Goal: Task Accomplishment & Management: Manage account settings

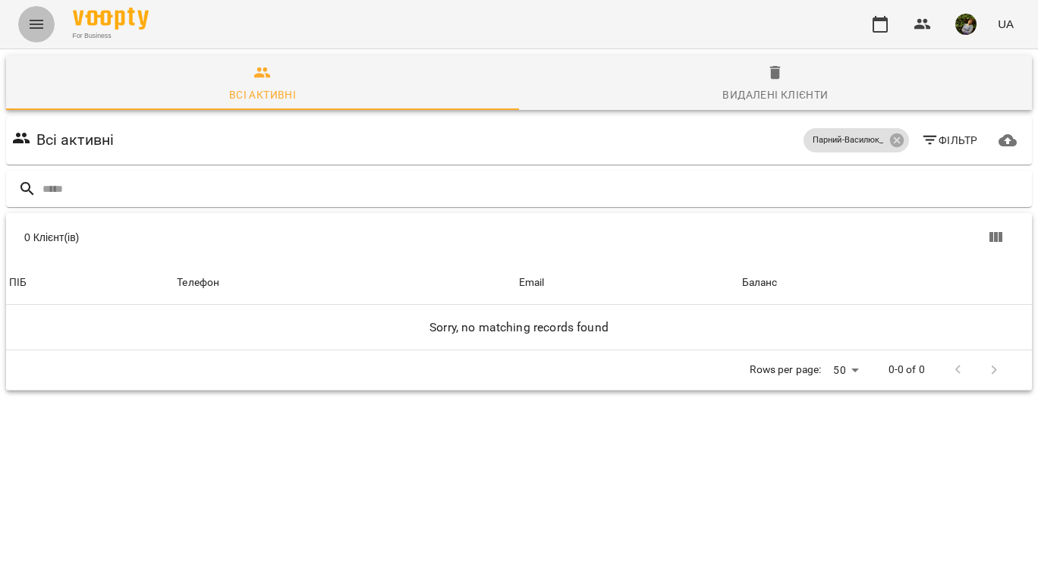
click at [30, 28] on icon "Menu" at bounding box center [37, 24] width 14 height 9
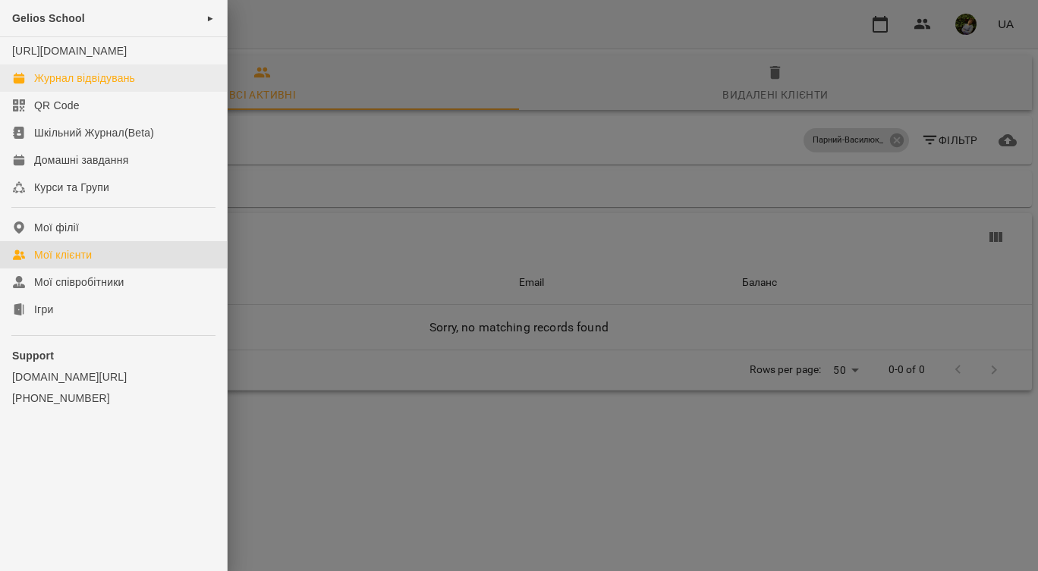
click at [78, 86] on div "Журнал відвідувань" at bounding box center [84, 78] width 101 height 15
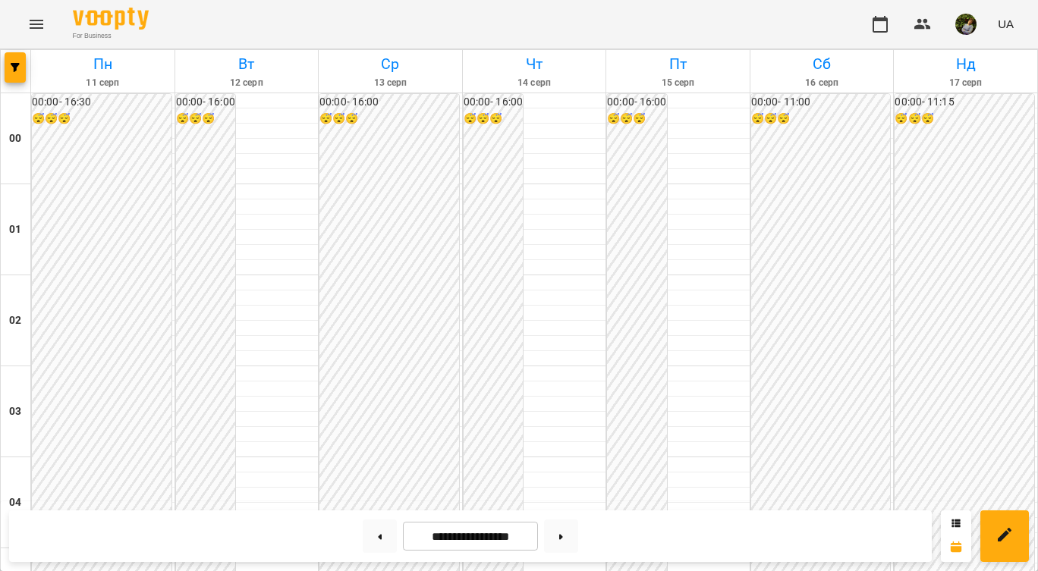
scroll to position [1775, 0]
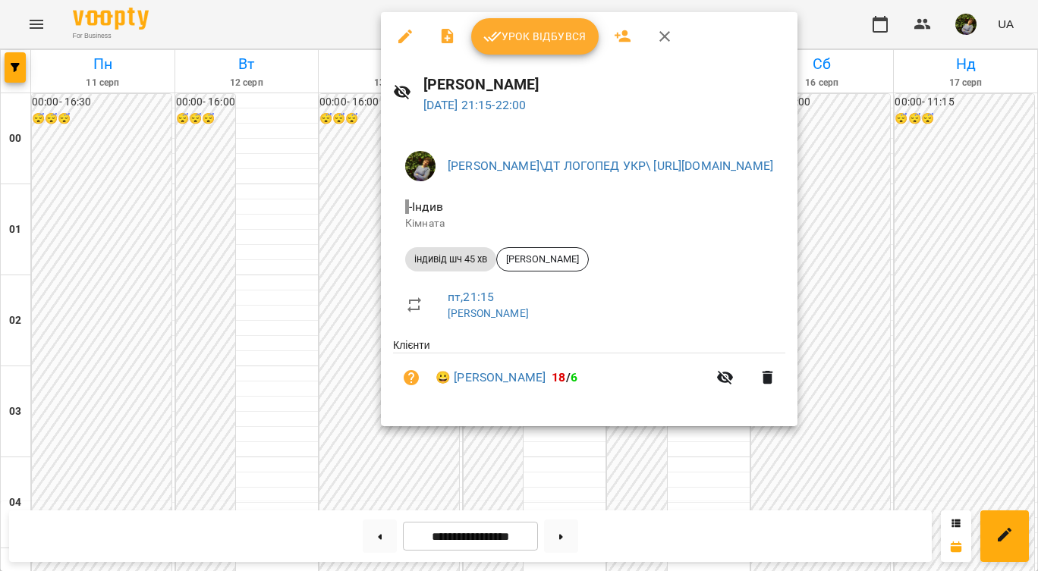
click at [584, 455] on div at bounding box center [519, 285] width 1038 height 571
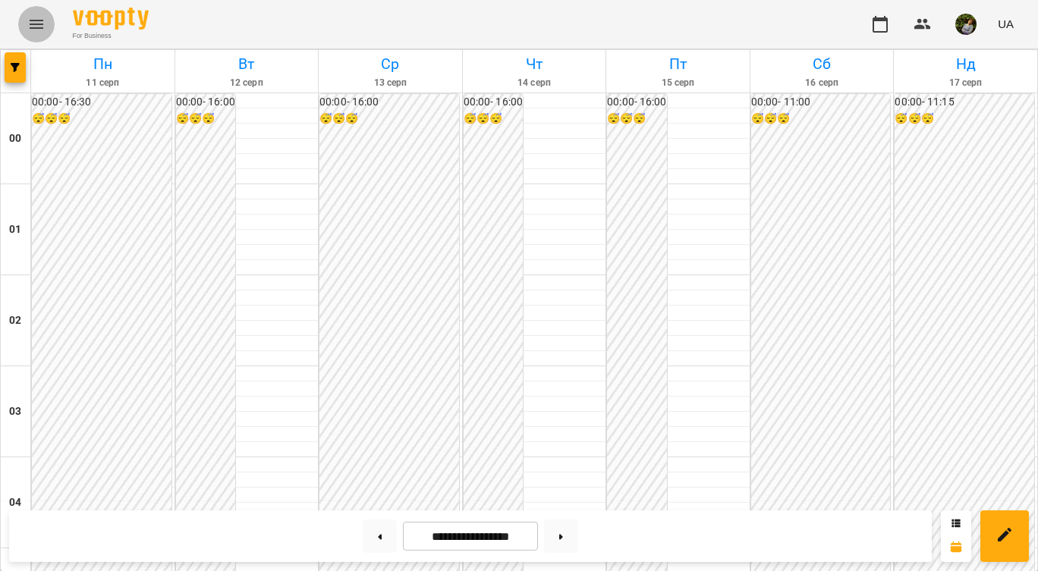
click at [46, 24] on button "Menu" at bounding box center [36, 24] width 36 height 36
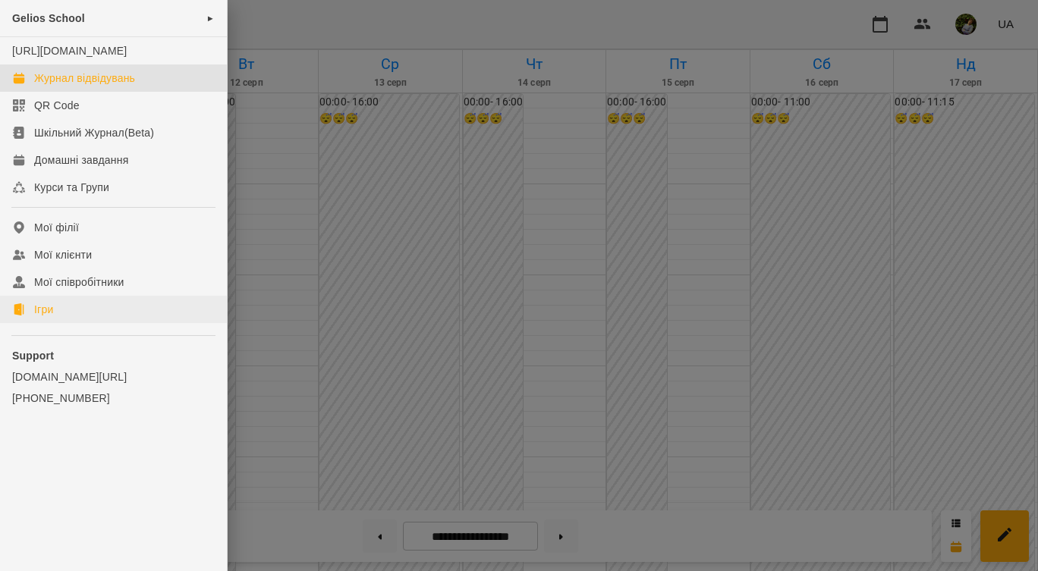
click at [56, 323] on link "Ігри" at bounding box center [113, 309] width 227 height 27
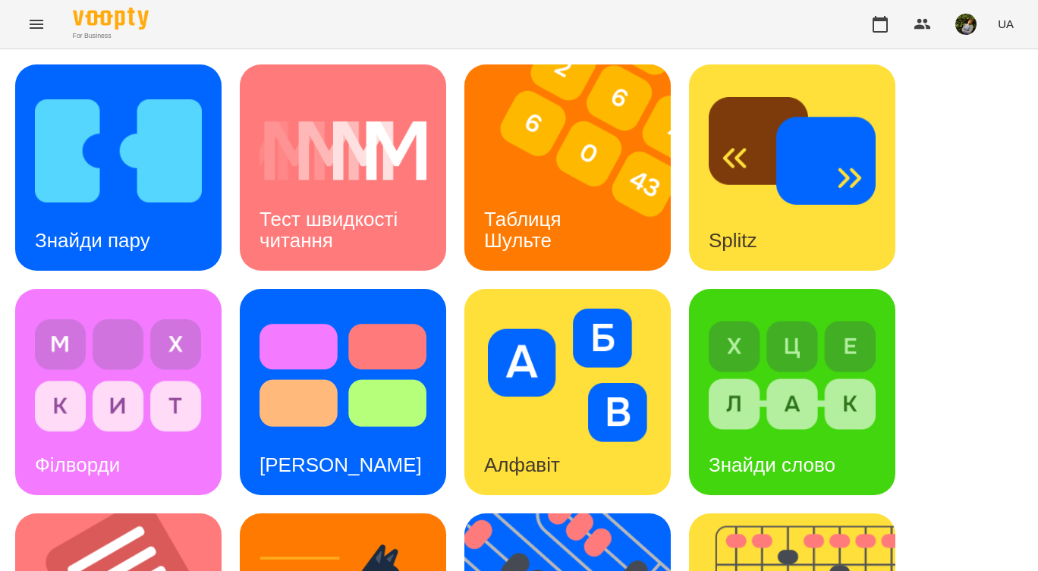
click at [39, 26] on icon "Menu" at bounding box center [36, 24] width 18 height 18
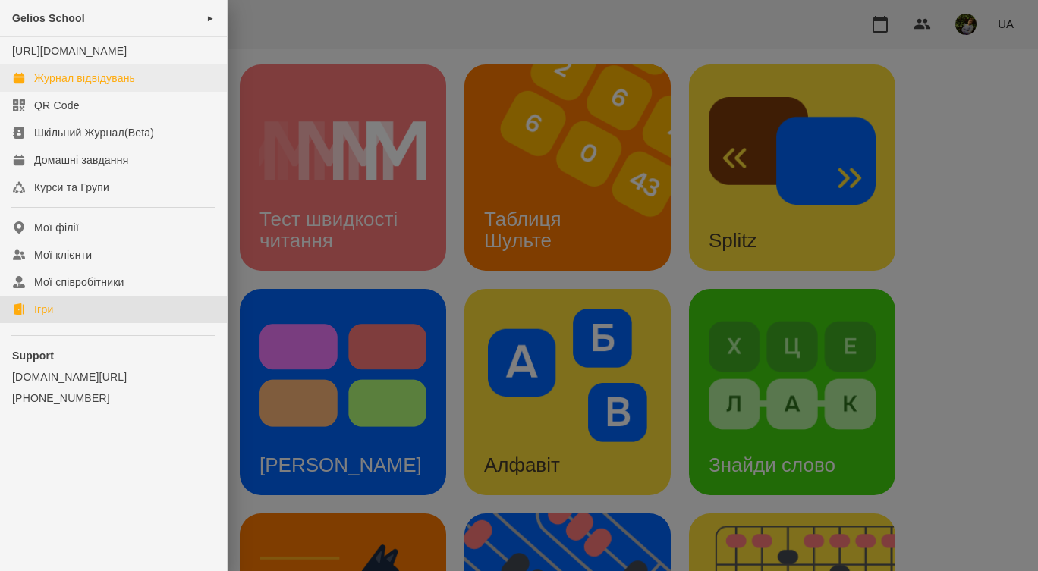
click at [74, 86] on div "Журнал відвідувань" at bounding box center [84, 78] width 101 height 15
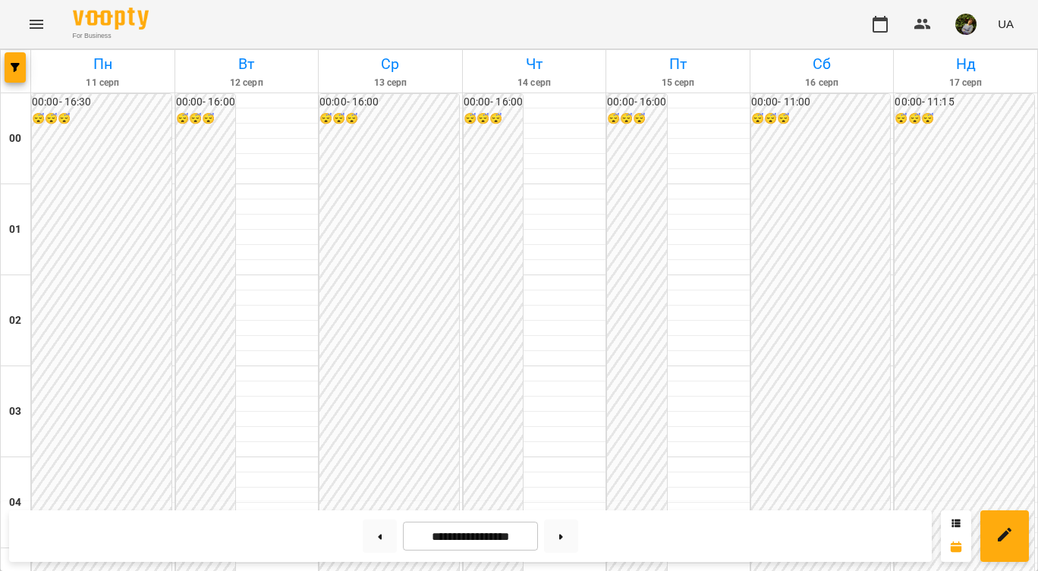
scroll to position [1775, 0]
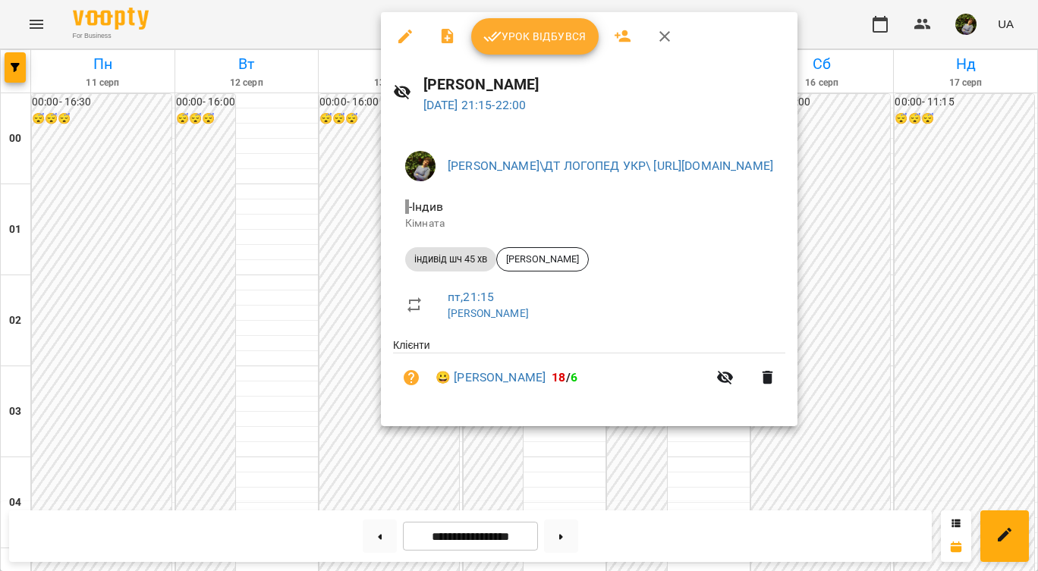
click at [568, 46] on button "Урок відбувся" at bounding box center [534, 36] width 127 height 36
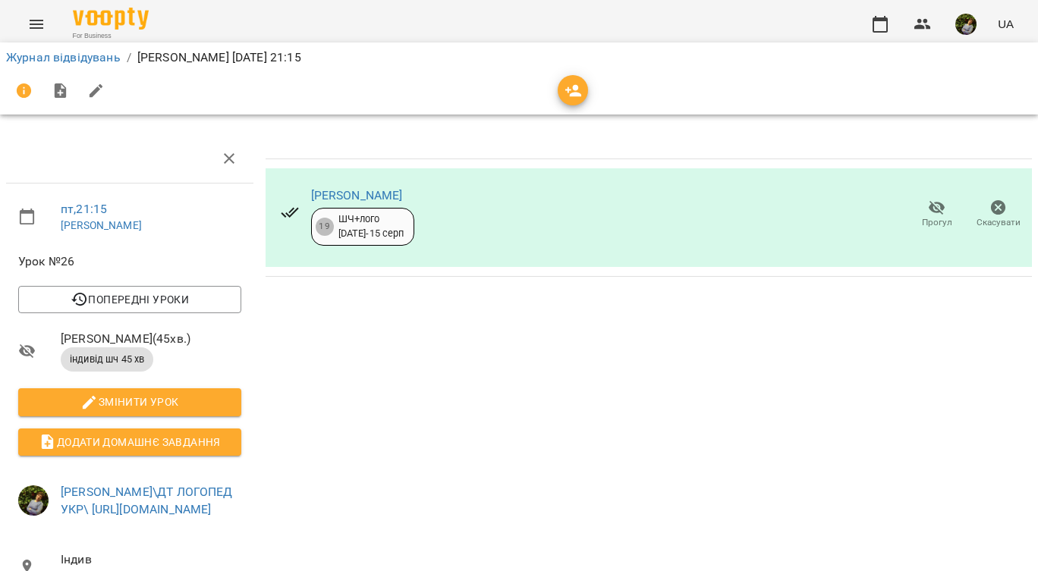
click at [928, 199] on icon "button" at bounding box center [937, 208] width 18 height 18
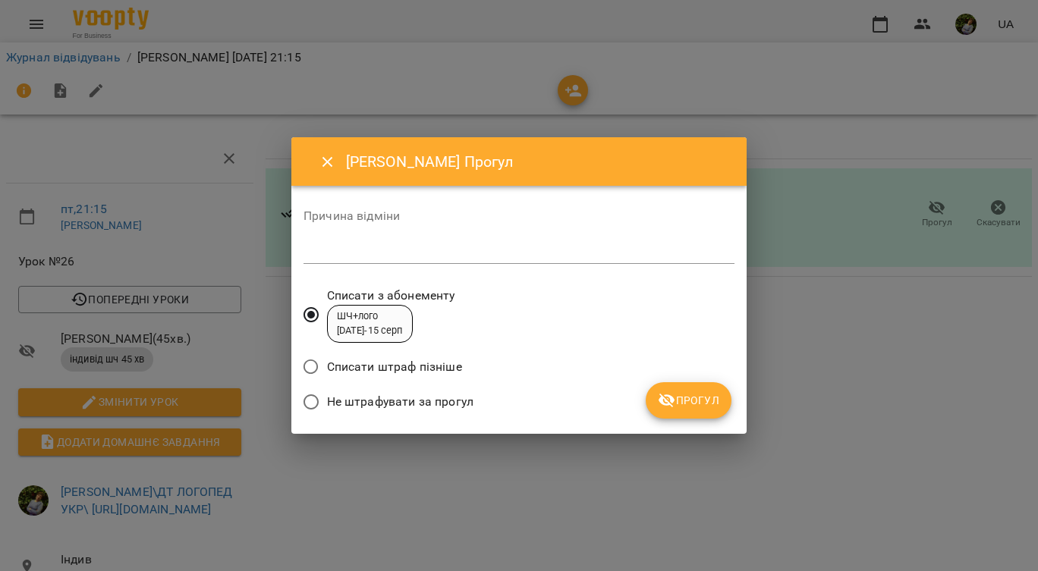
click at [445, 261] on div "*" at bounding box center [519, 253] width 431 height 24
type textarea "*******"
click at [716, 398] on span "Прогул" at bounding box center [688, 401] width 61 height 18
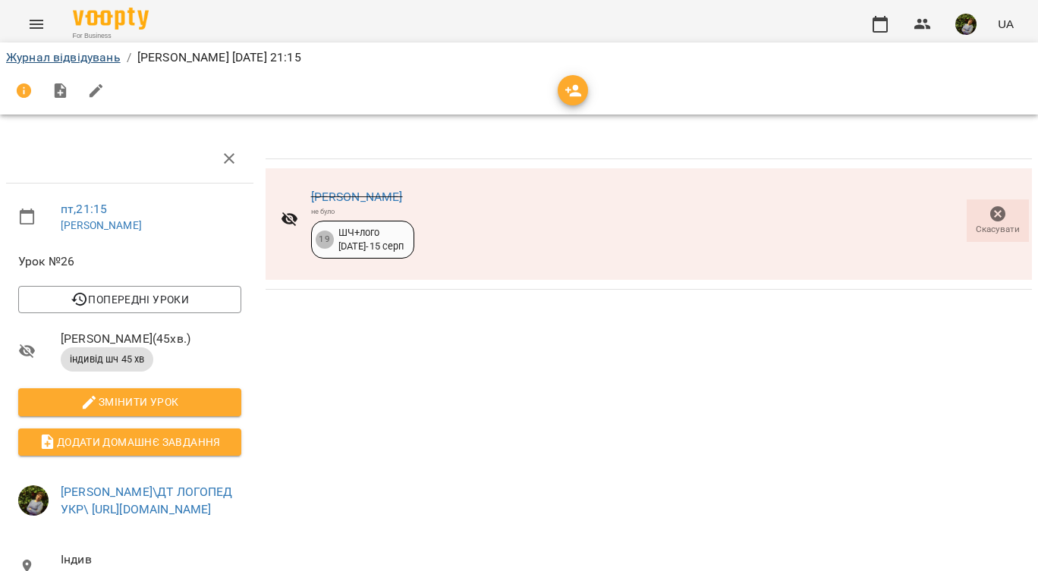
click at [92, 61] on link "Журнал відвідувань" at bounding box center [63, 57] width 115 height 14
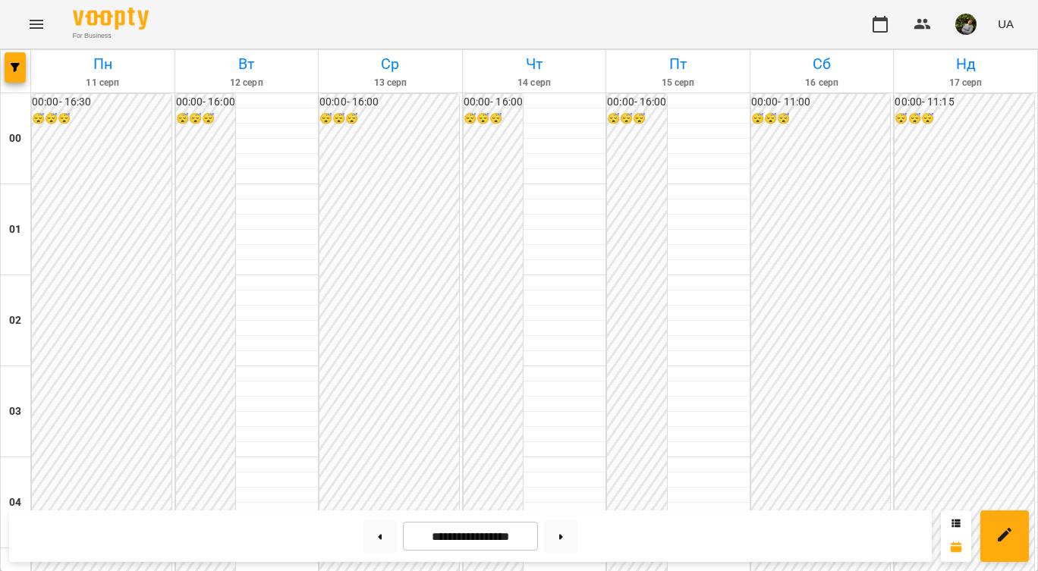
scroll to position [1626, 0]
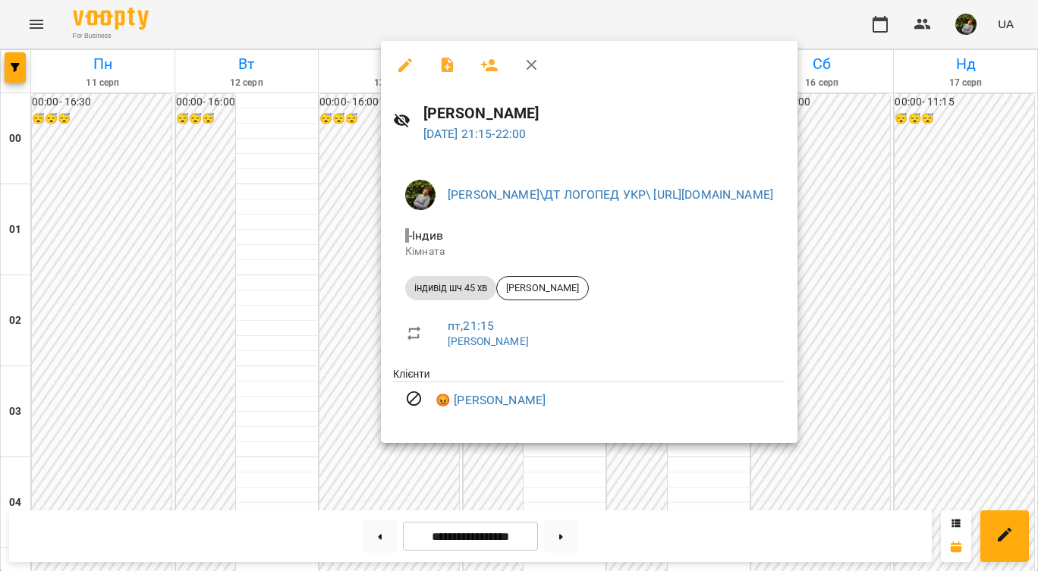
click at [559, 457] on div at bounding box center [519, 285] width 1038 height 571
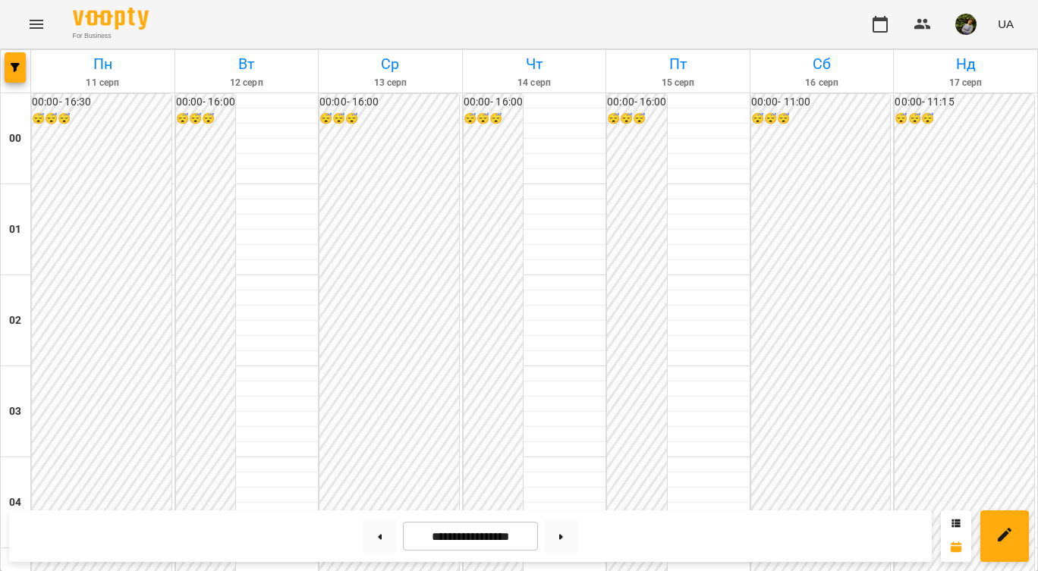
scroll to position [1775, 0]
click at [563, 538] on icon at bounding box center [561, 537] width 4 height 6
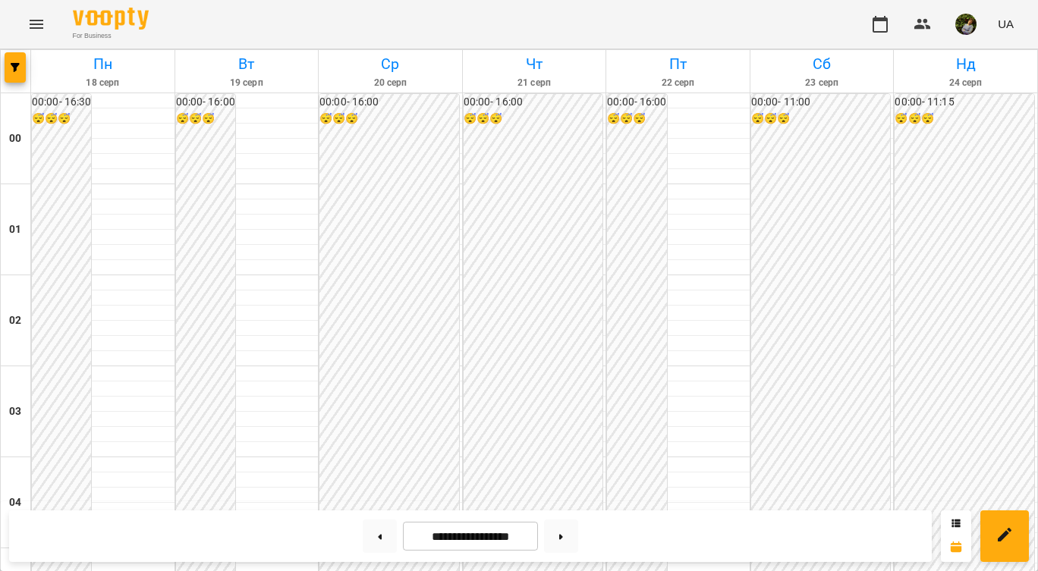
scroll to position [1759, 0]
click at [571, 533] on button at bounding box center [561, 536] width 34 height 33
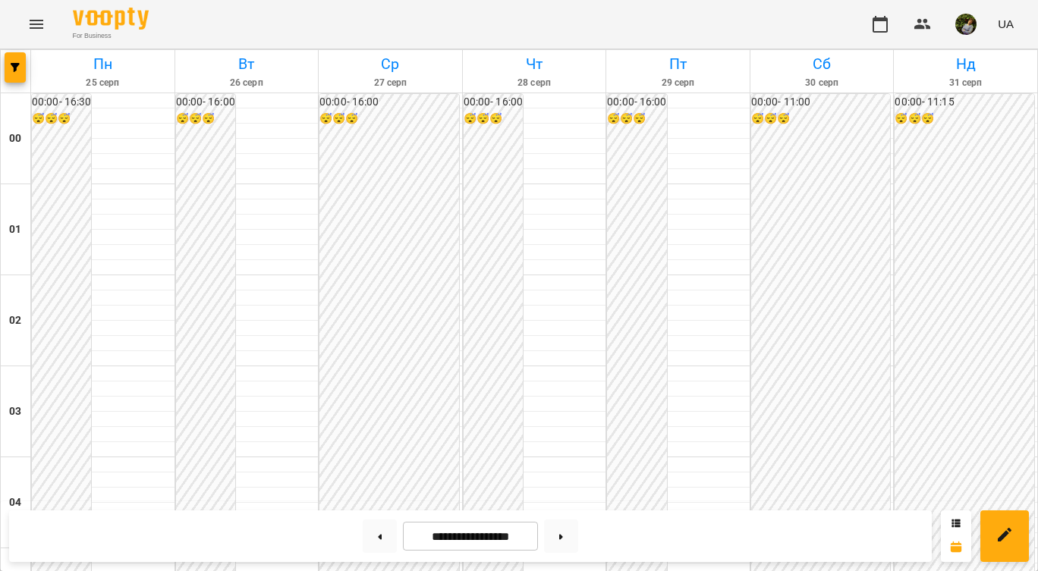
scroll to position [1433, 0]
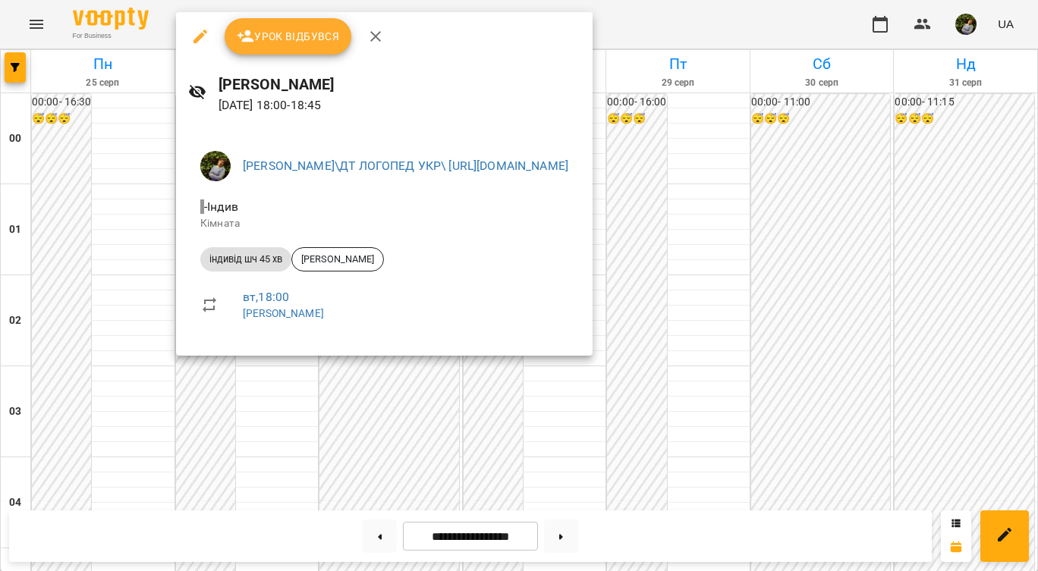
click at [68, 360] on div at bounding box center [519, 285] width 1038 height 571
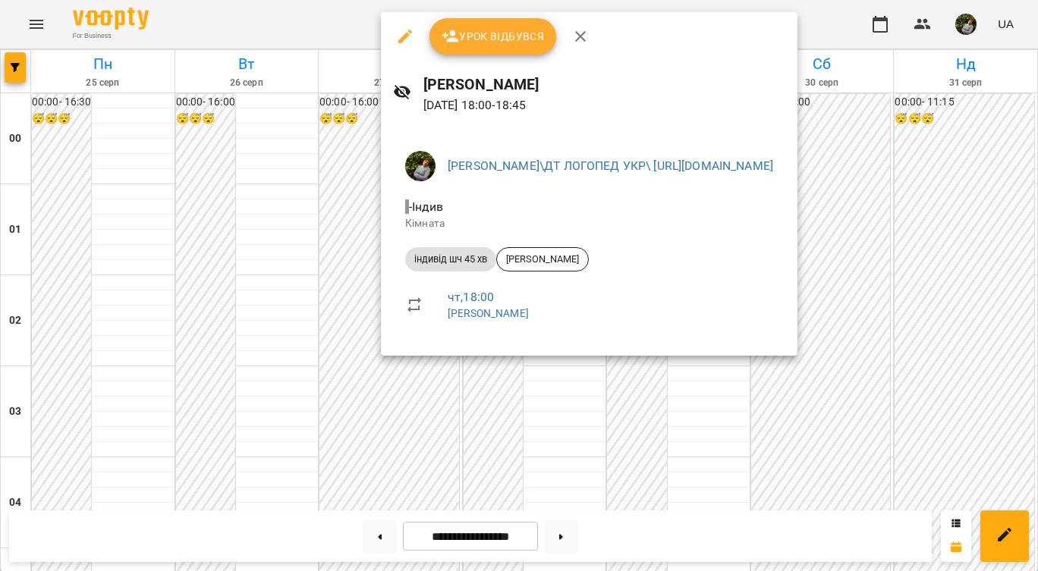
click at [93, 359] on div at bounding box center [519, 285] width 1038 height 571
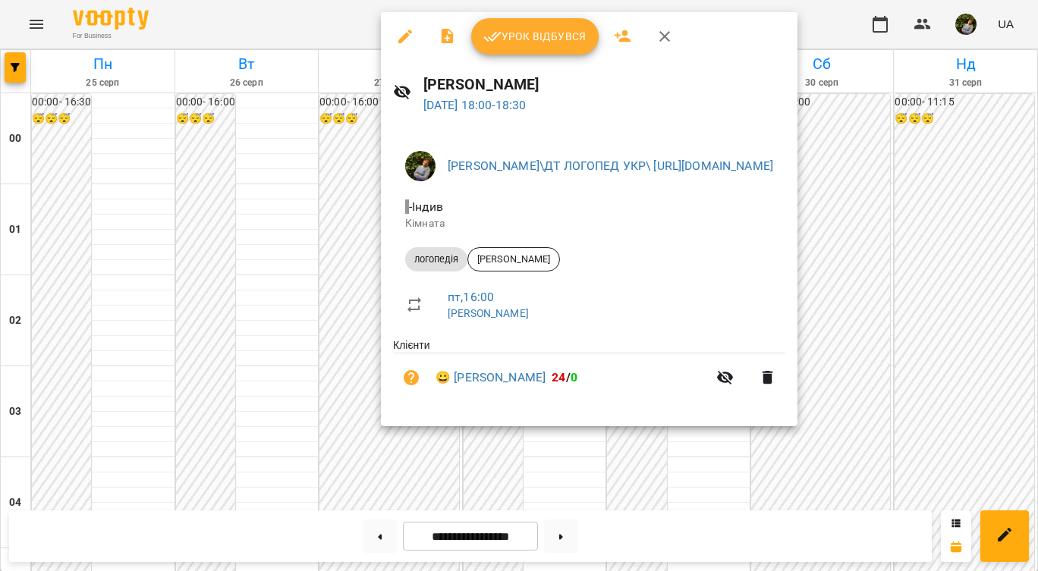
click at [557, 436] on div at bounding box center [519, 285] width 1038 height 571
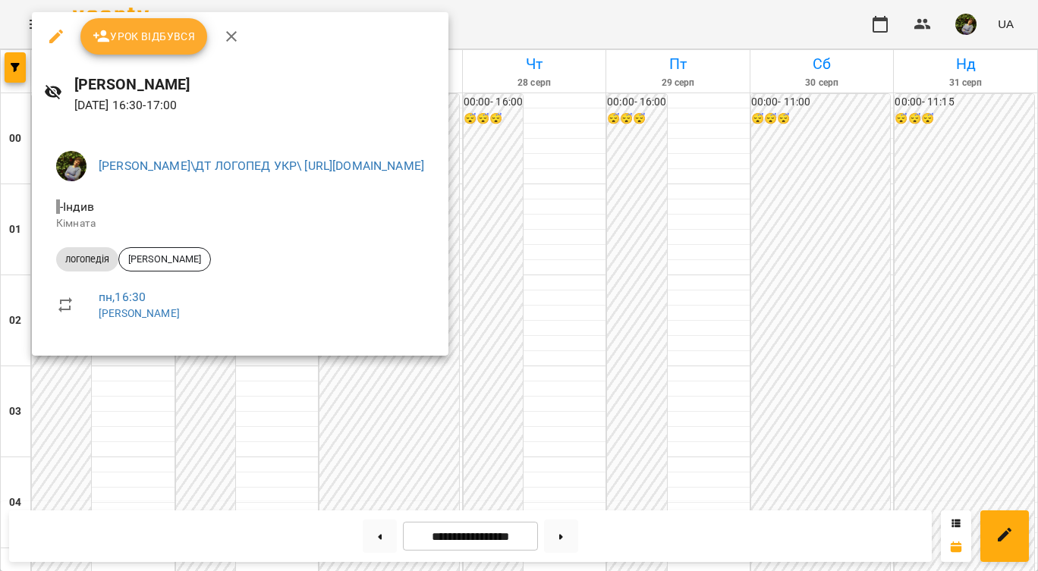
click at [99, 370] on div at bounding box center [519, 285] width 1038 height 571
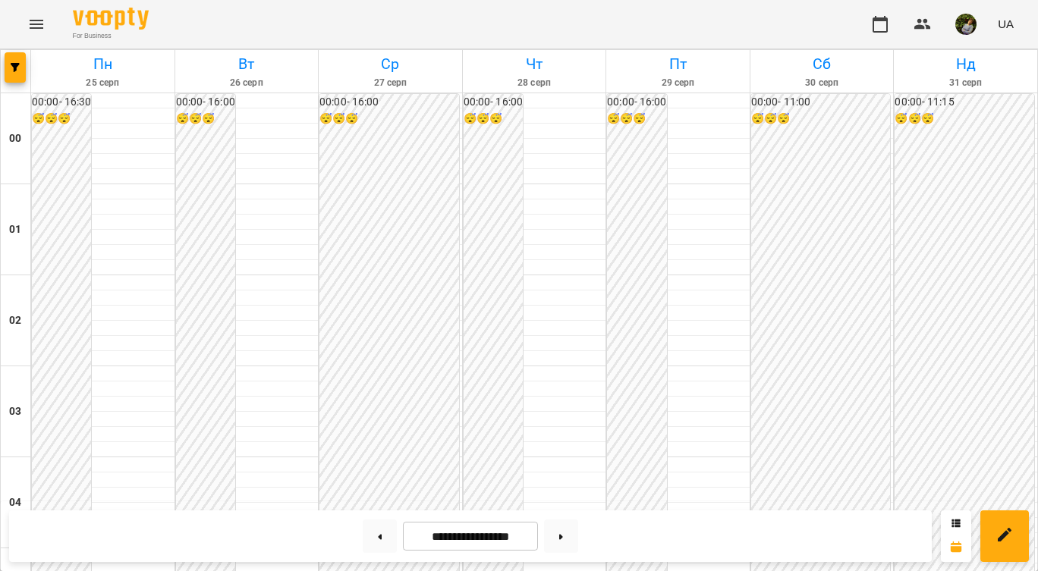
scroll to position [745, 0]
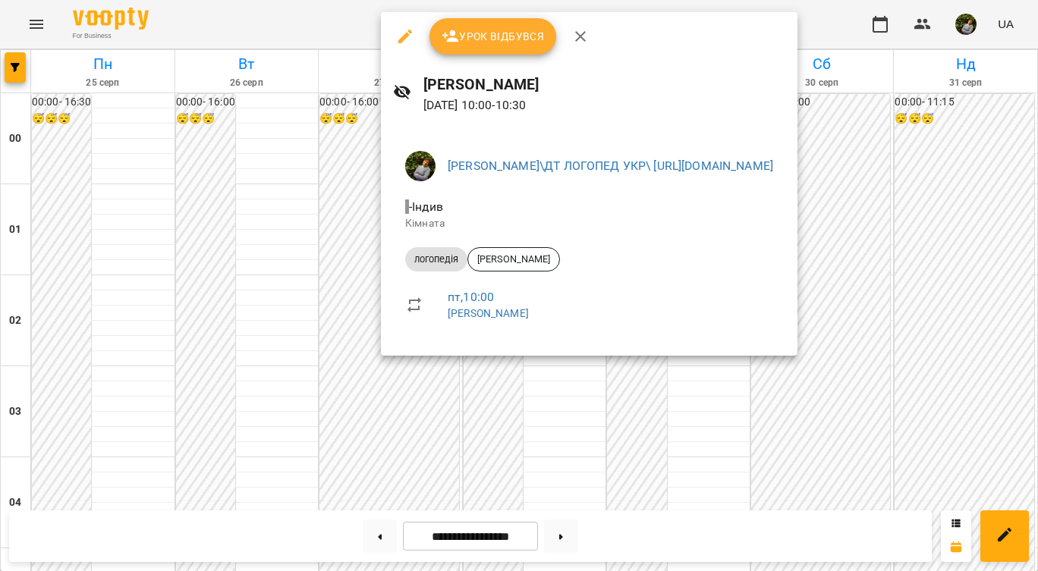
click at [722, 454] on div at bounding box center [519, 285] width 1038 height 571
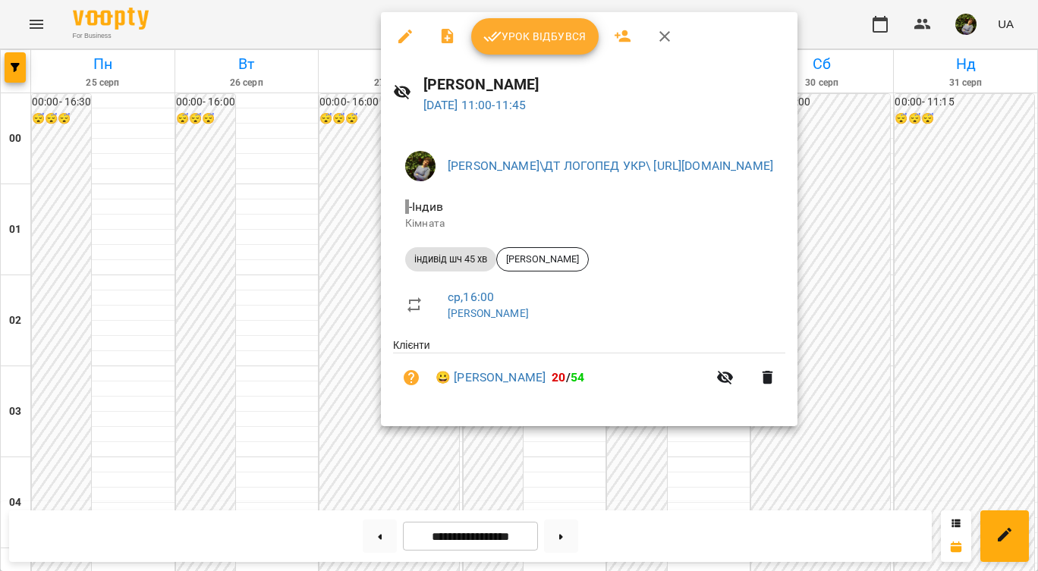
click at [568, 464] on div at bounding box center [519, 285] width 1038 height 571
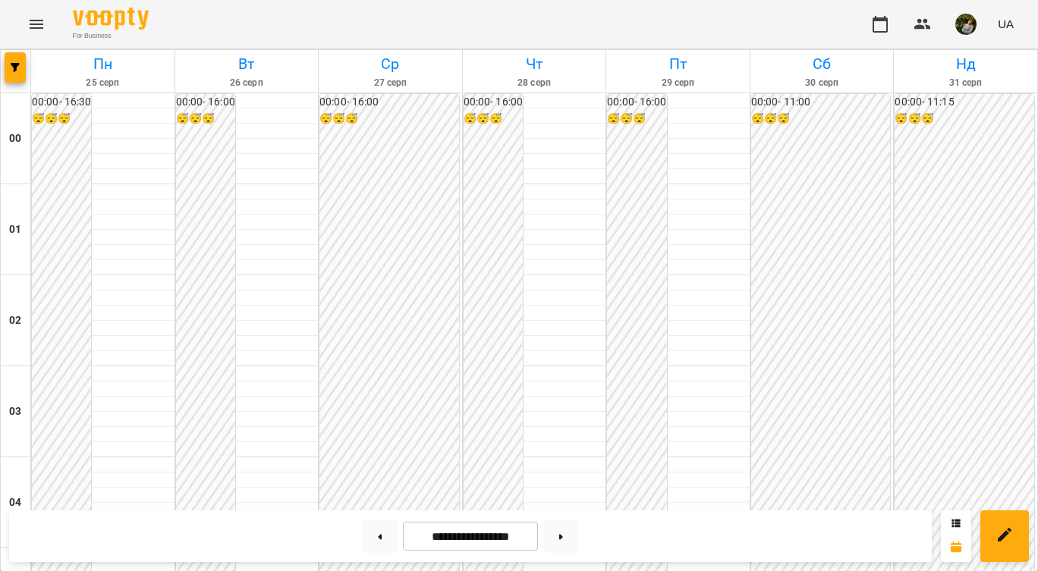
scroll to position [778, 0]
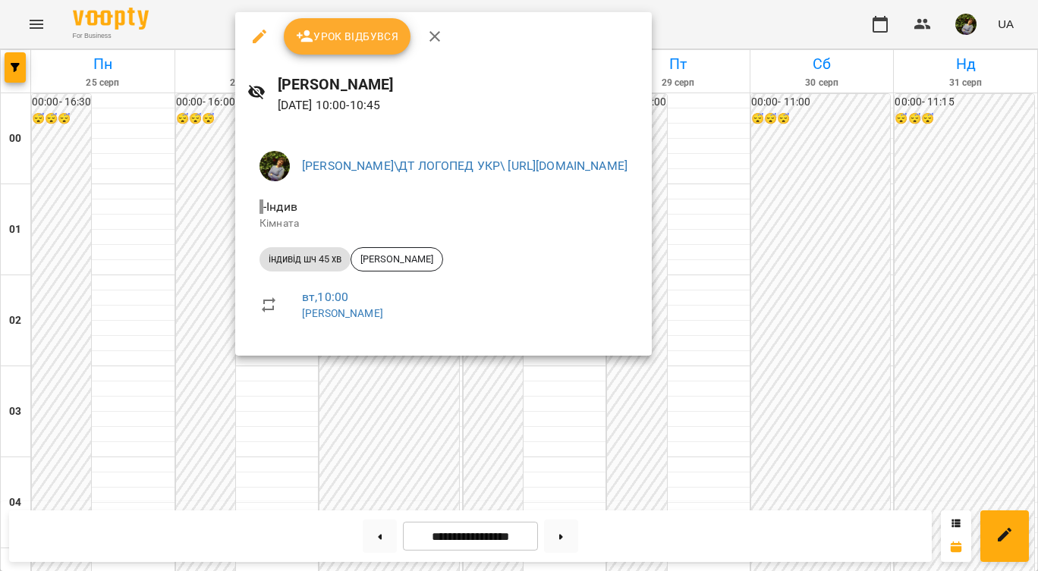
click at [293, 442] on div at bounding box center [519, 285] width 1038 height 571
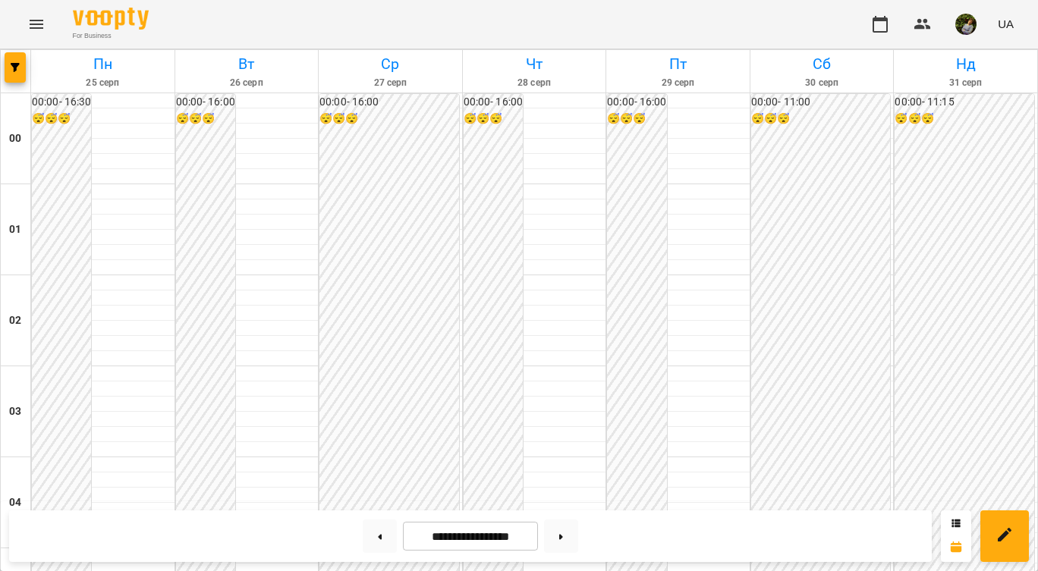
scroll to position [1254, 0]
click at [567, 533] on button at bounding box center [561, 536] width 34 height 33
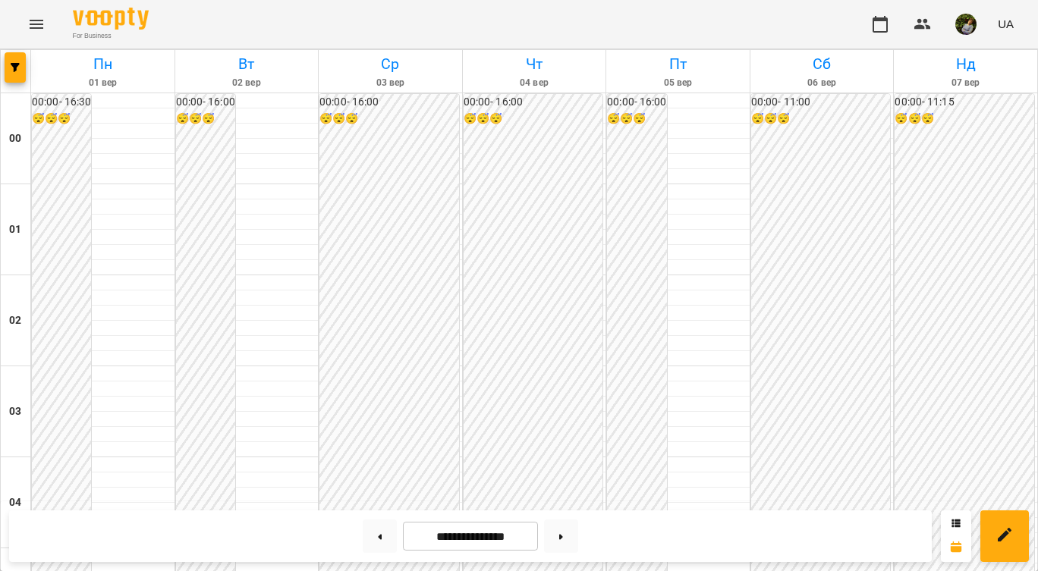
scroll to position [1404, 0]
click at [379, 537] on icon at bounding box center [381, 536] width 4 height 5
type input "**********"
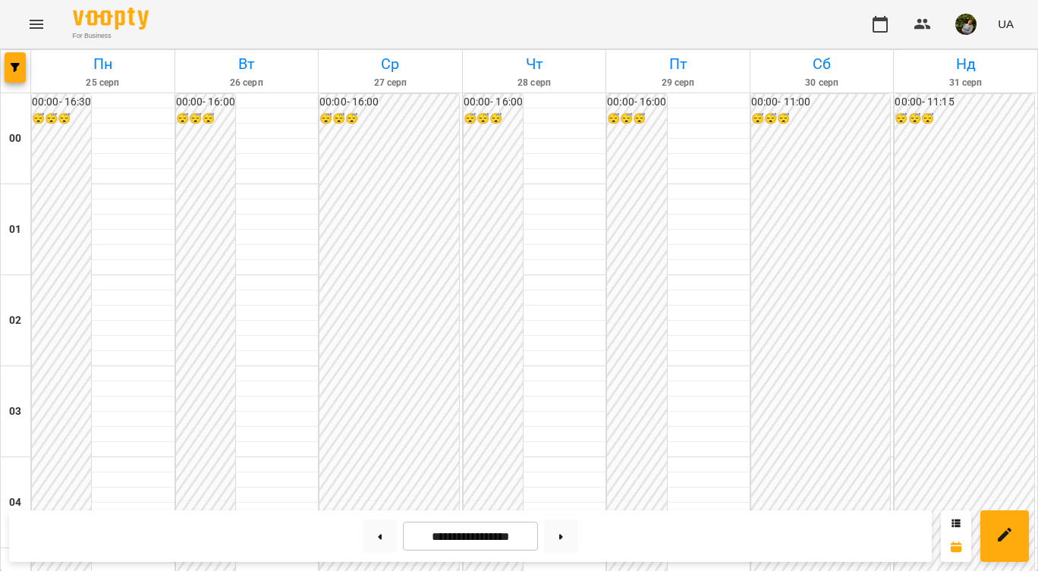
scroll to position [1391, 0]
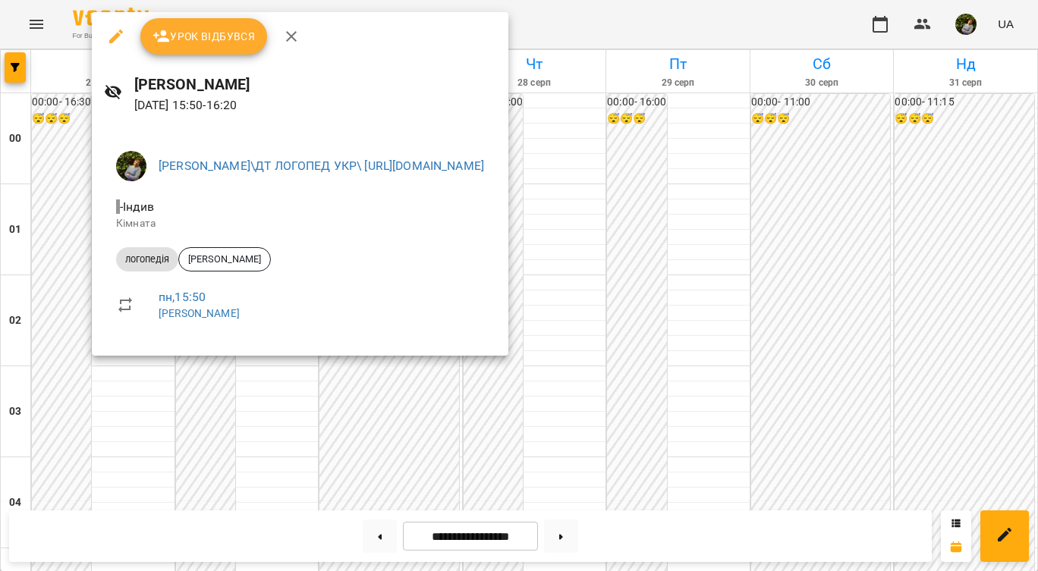
click at [131, 395] on div at bounding box center [519, 285] width 1038 height 571
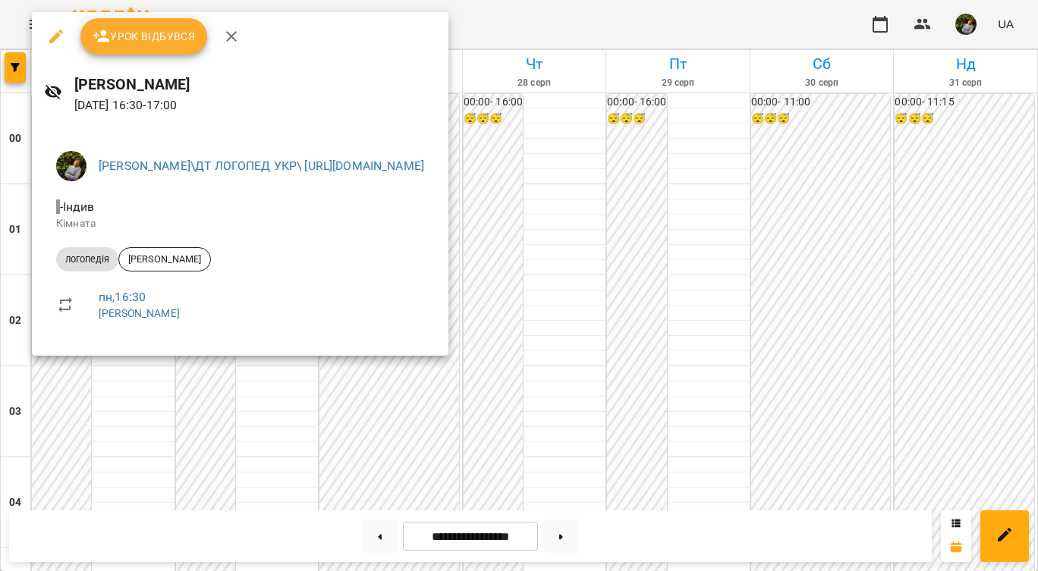
click at [111, 403] on div at bounding box center [519, 285] width 1038 height 571
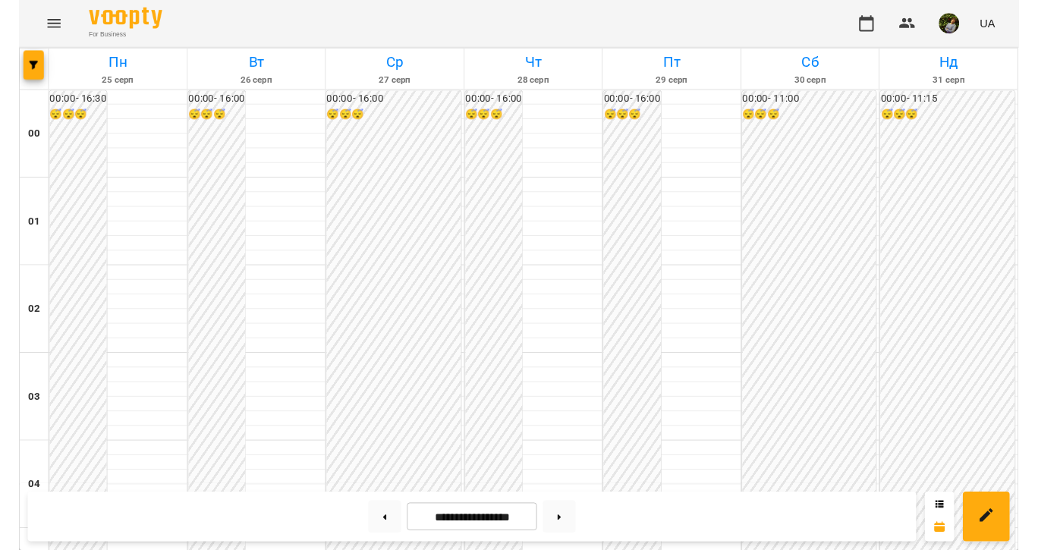
scroll to position [1585, 0]
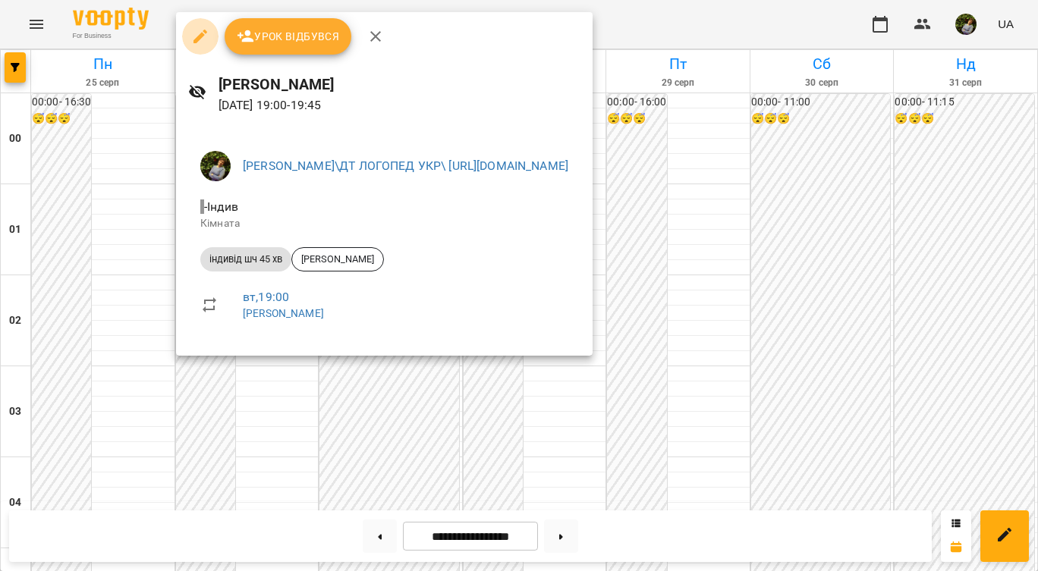
click at [194, 40] on icon "button" at bounding box center [200, 36] width 18 height 18
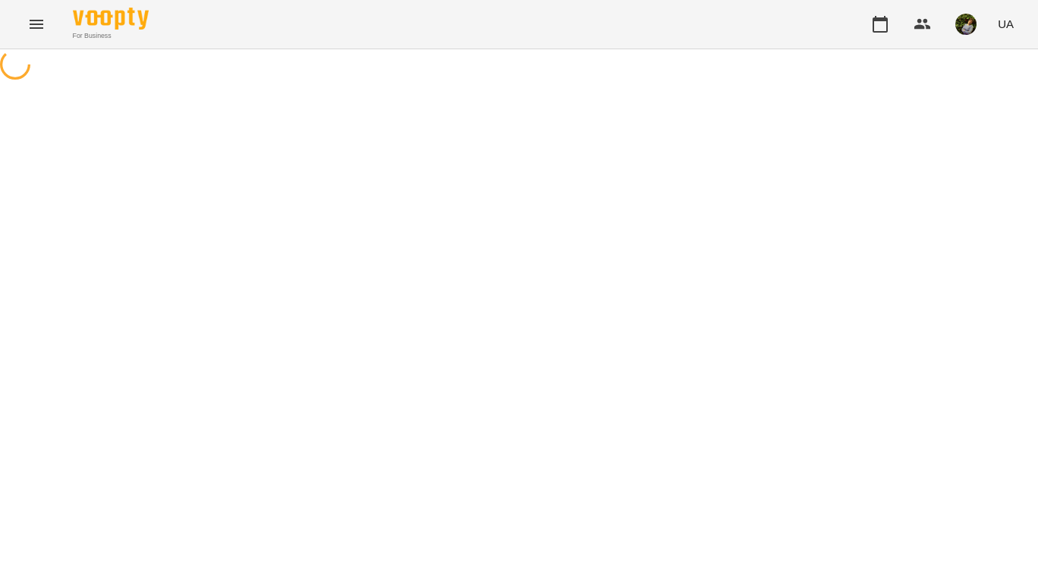
select select "**********"
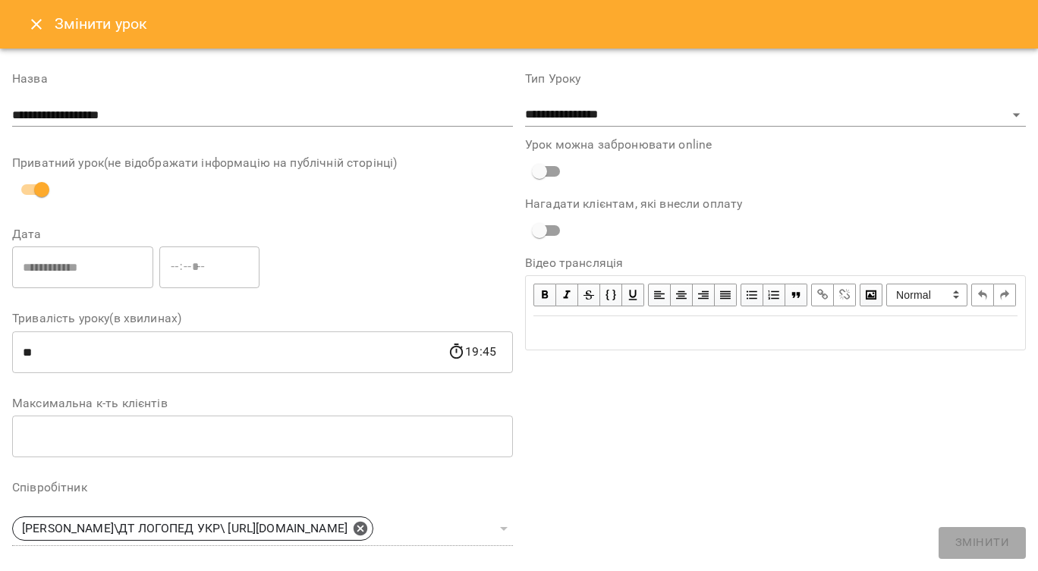
click at [38, 32] on icon "Close" at bounding box center [36, 24] width 18 height 18
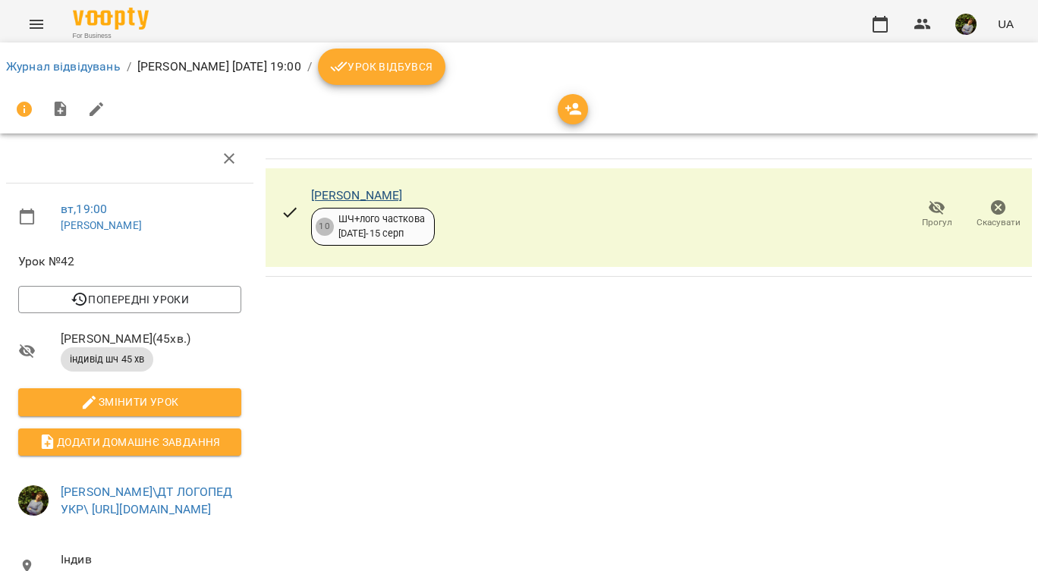
click at [379, 197] on link "Бойко Марія" at bounding box center [357, 195] width 92 height 14
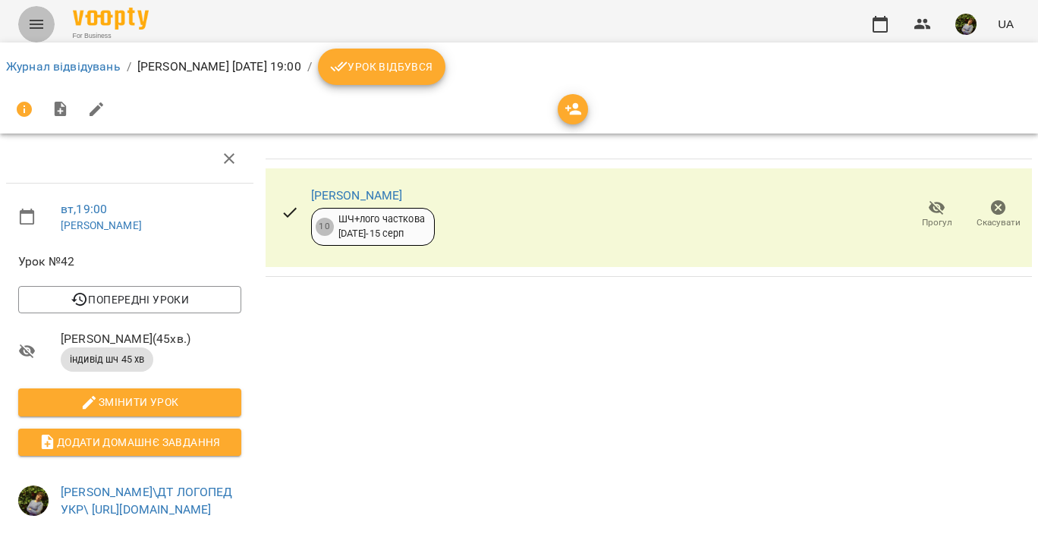
click at [38, 27] on icon "Menu" at bounding box center [36, 24] width 18 height 18
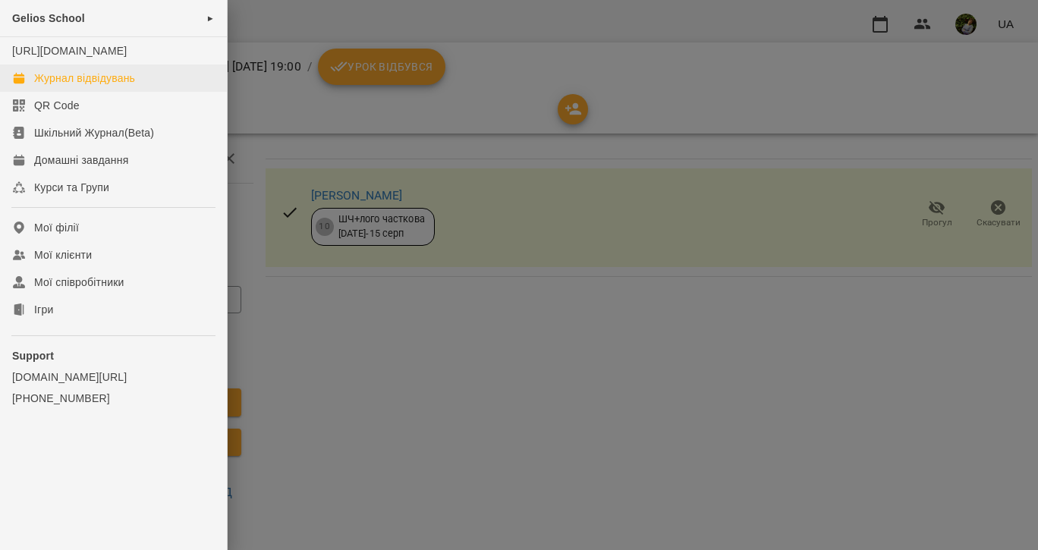
click at [90, 86] on div "Журнал відвідувань" at bounding box center [84, 78] width 101 height 15
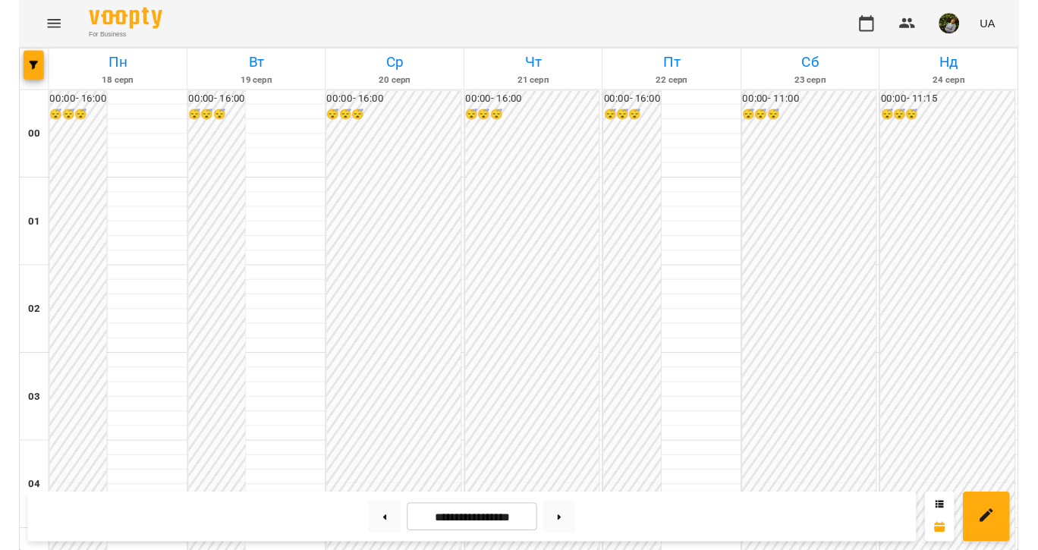
scroll to position [780, 0]
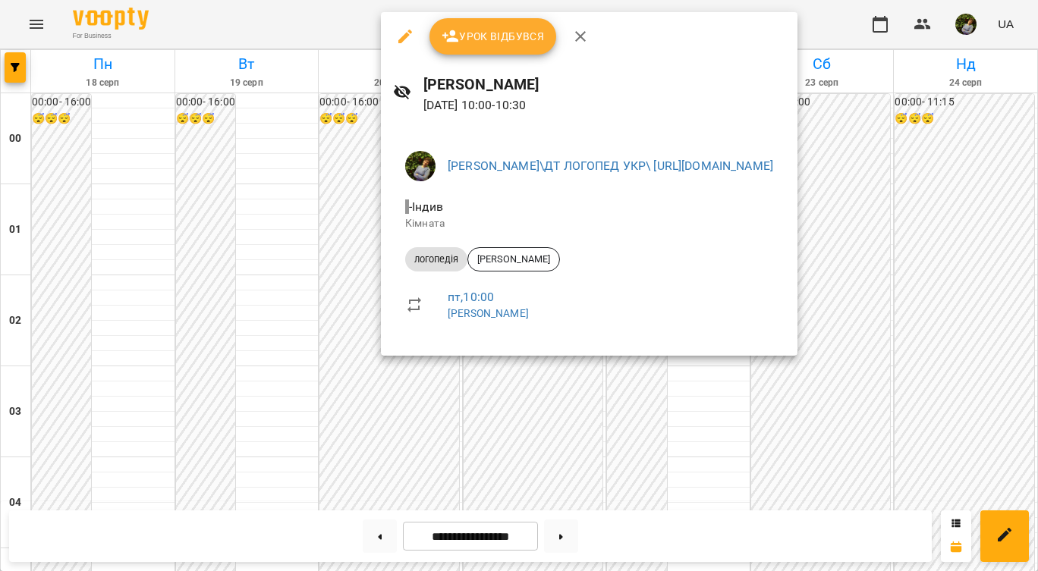
click at [392, 39] on button "button" at bounding box center [405, 36] width 36 height 36
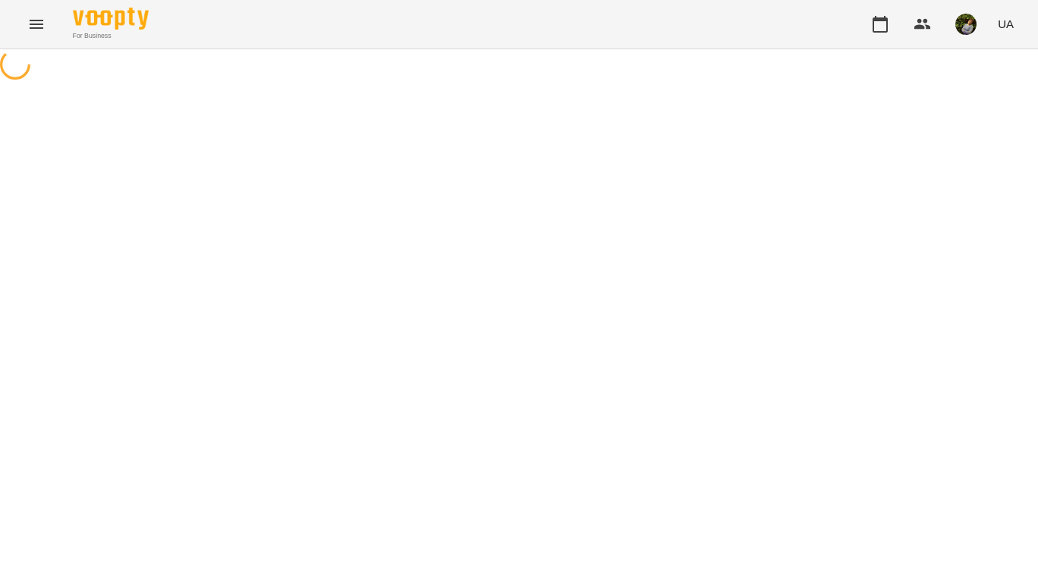
select select "*********"
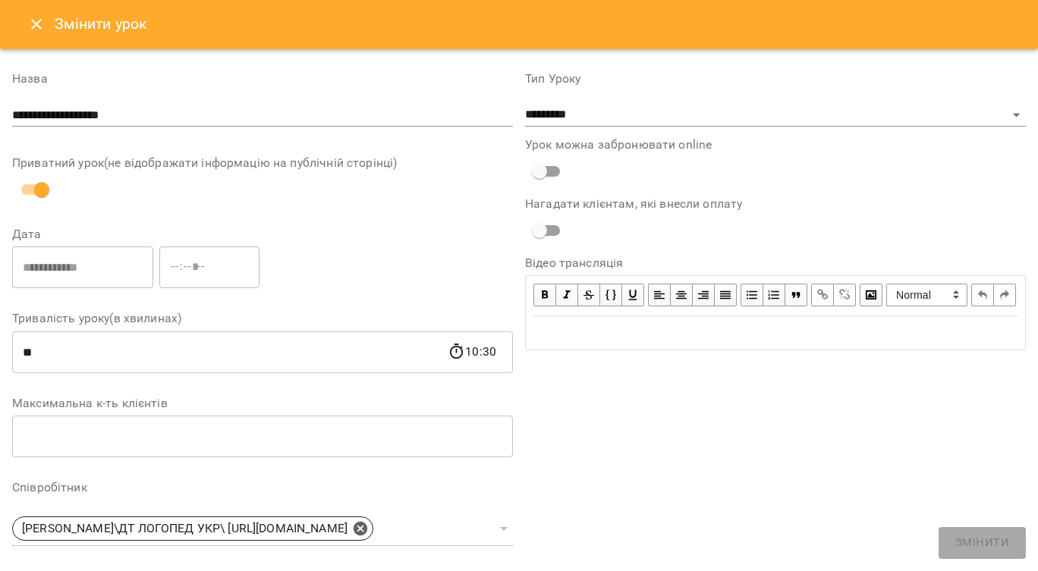
click at [33, 20] on icon "Close" at bounding box center [36, 24] width 18 height 18
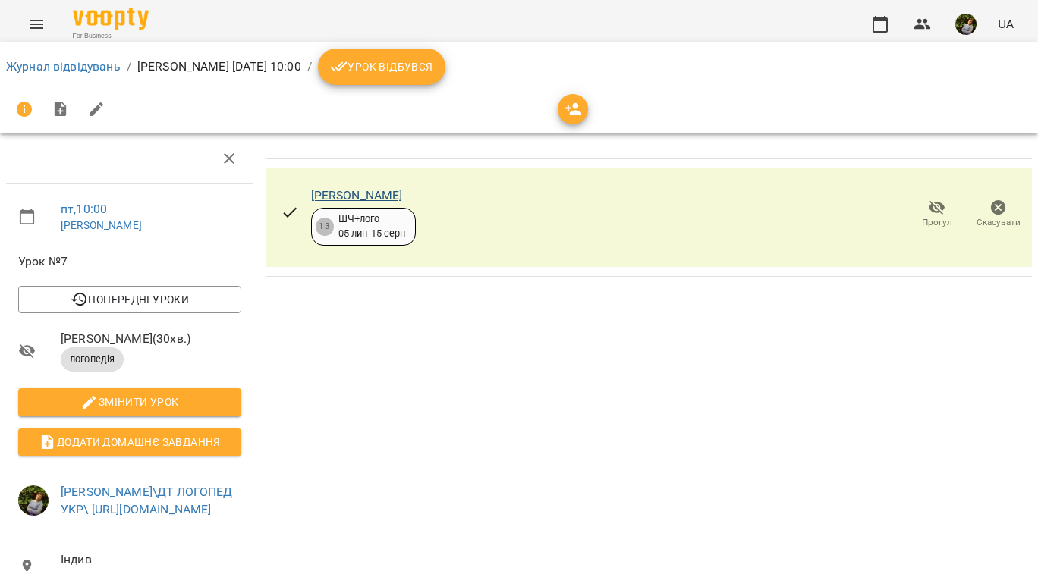
click at [365, 195] on link "[PERSON_NAME]" at bounding box center [357, 195] width 92 height 14
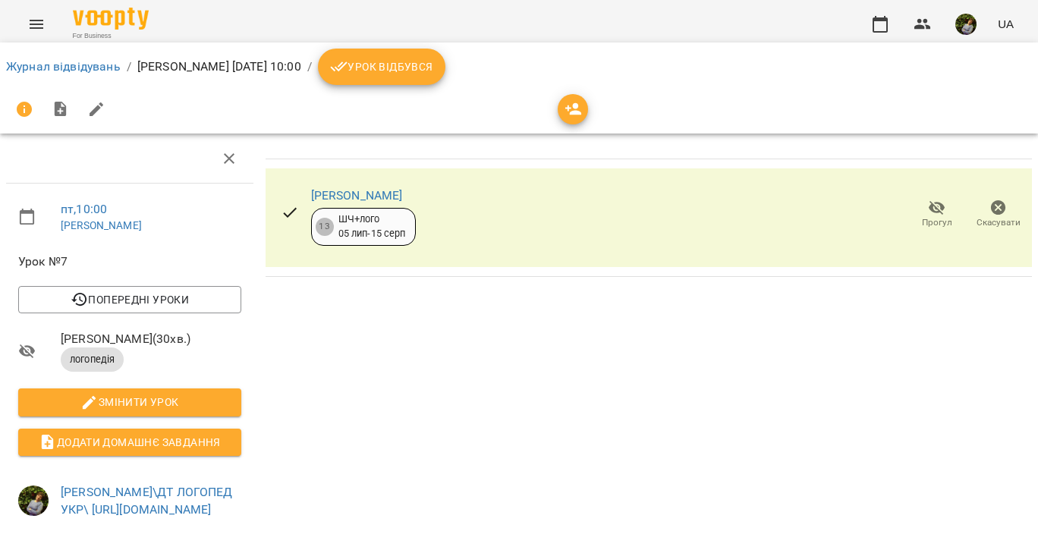
click at [11, 21] on div "For Business UA" at bounding box center [519, 24] width 1038 height 49
click at [39, 27] on icon "Menu" at bounding box center [37, 24] width 14 height 9
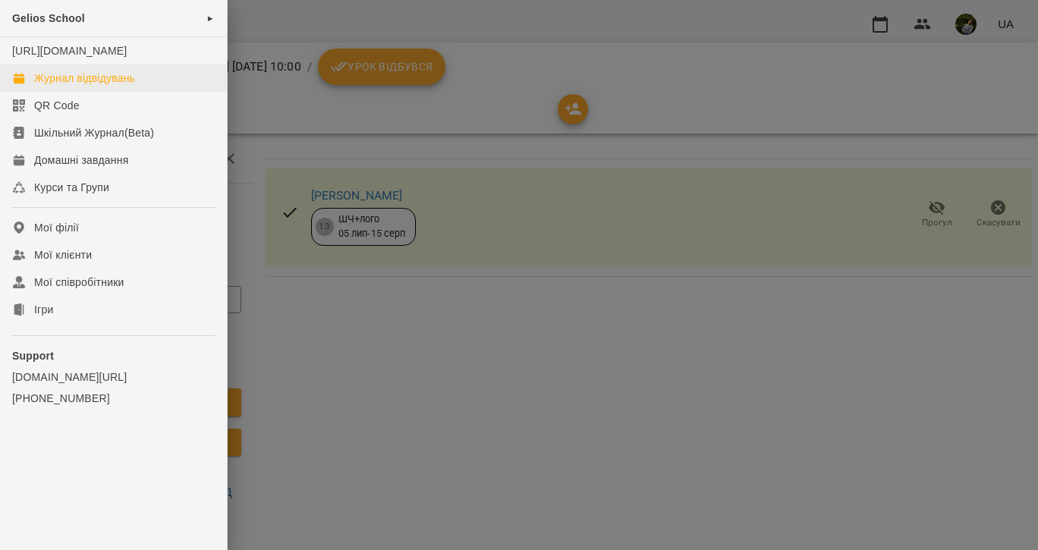
click at [55, 85] on link "Журнал відвідувань" at bounding box center [113, 78] width 227 height 27
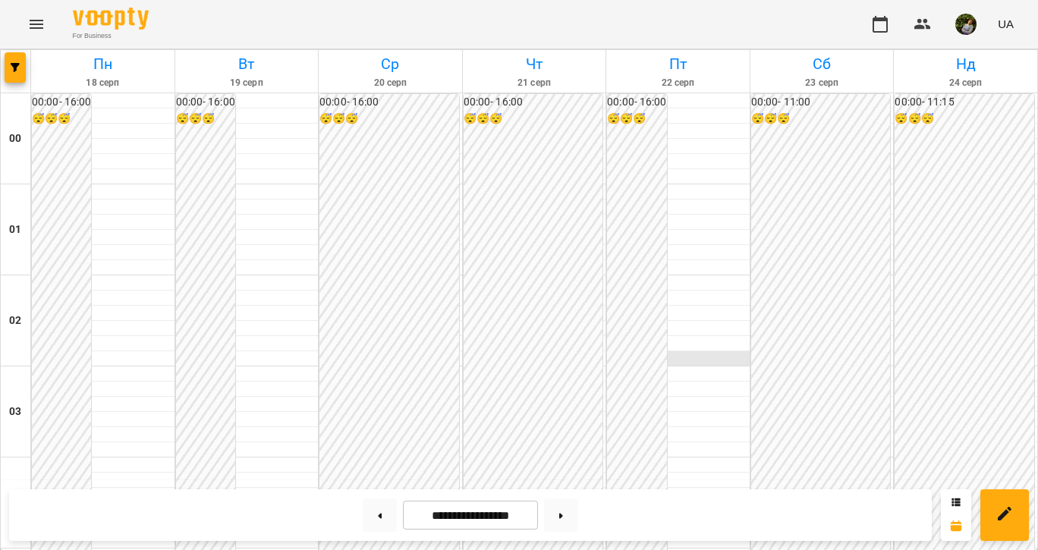
scroll to position [1346, 0]
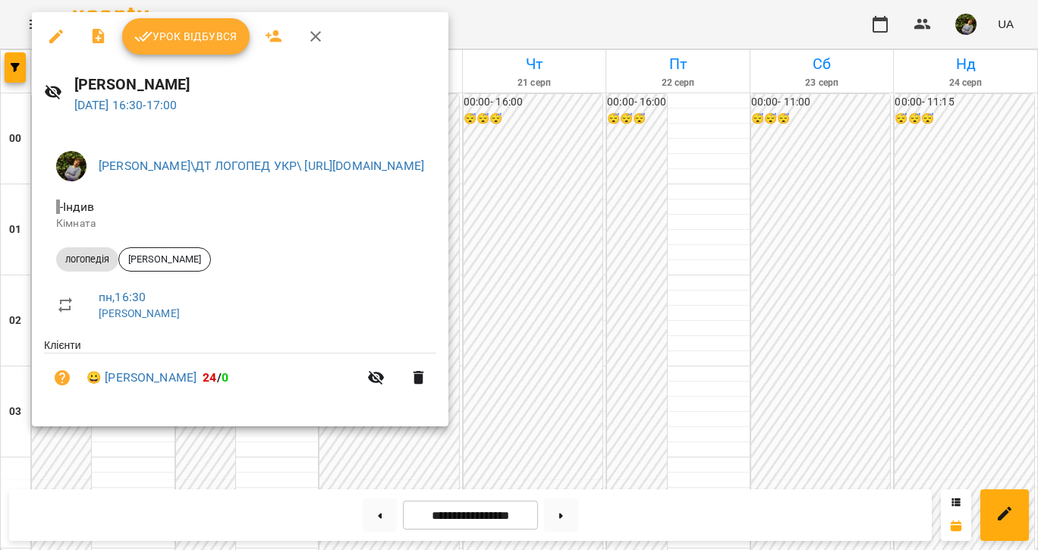
click at [155, 456] on div at bounding box center [519, 275] width 1038 height 550
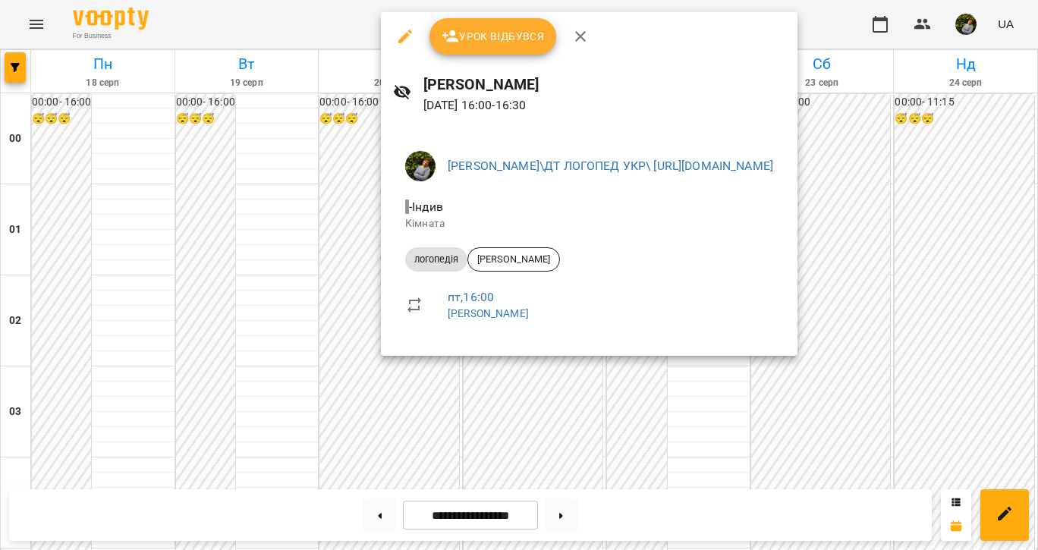
click at [568, 433] on div at bounding box center [519, 275] width 1038 height 550
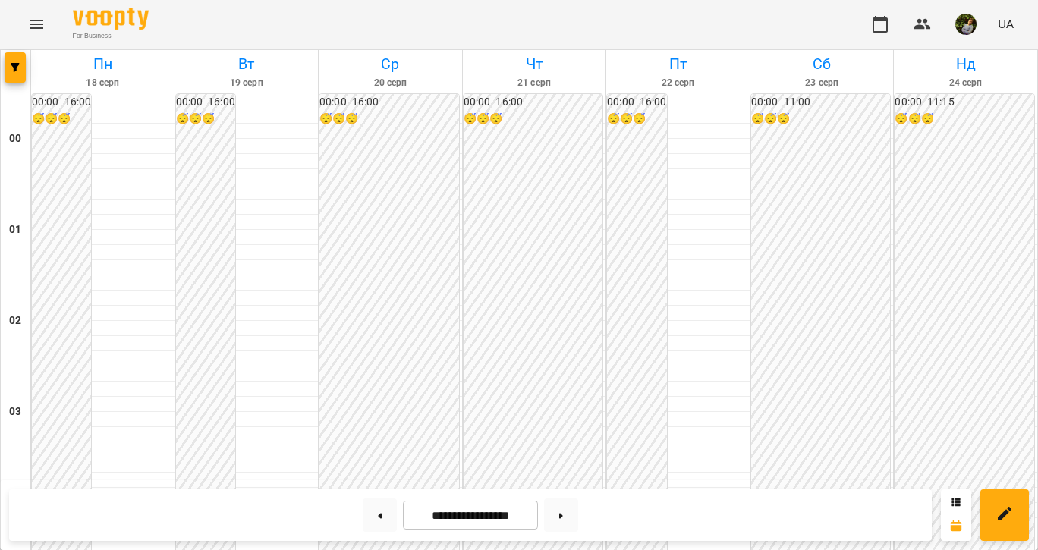
scroll to position [1418, 0]
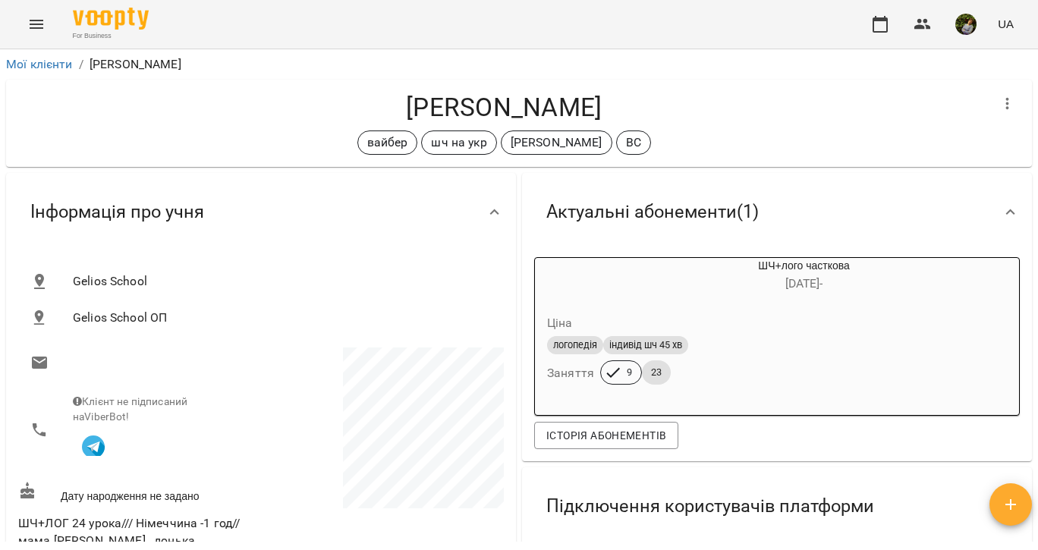
click at [32, 17] on icon "Menu" at bounding box center [36, 24] width 18 height 18
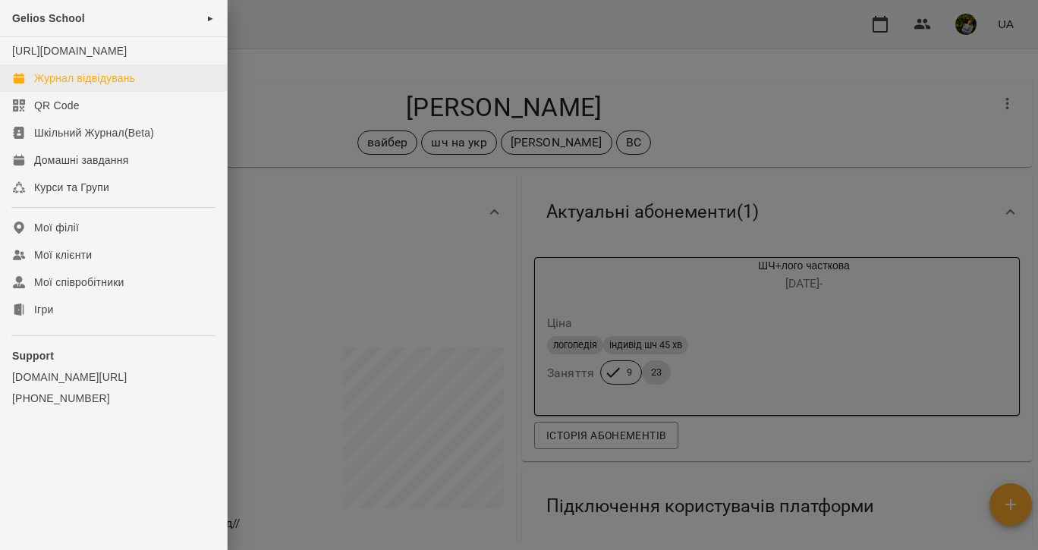
click at [72, 86] on div "Журнал відвідувань" at bounding box center [84, 78] width 101 height 15
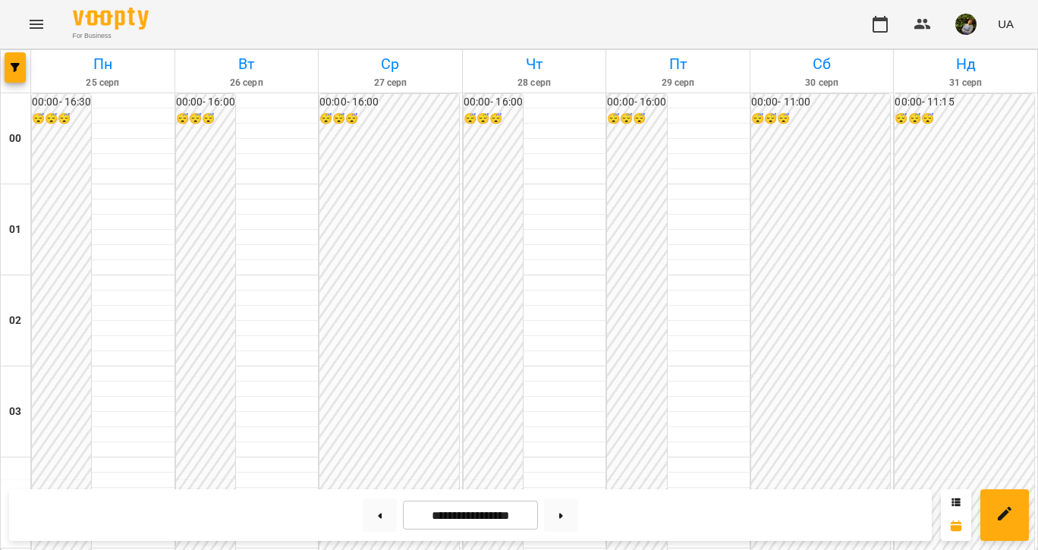
scroll to position [1606, 0]
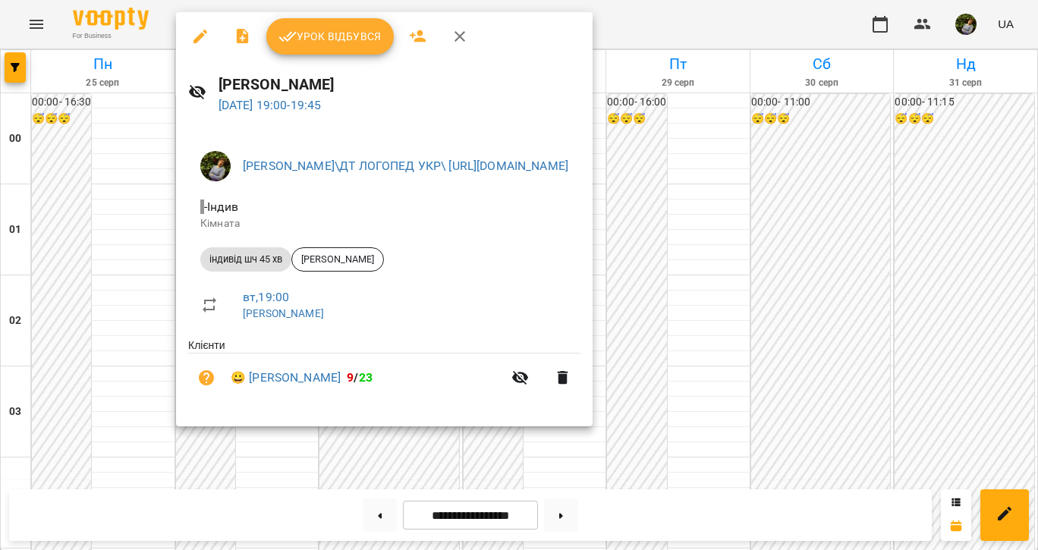
click at [76, 180] on div at bounding box center [519, 275] width 1038 height 550
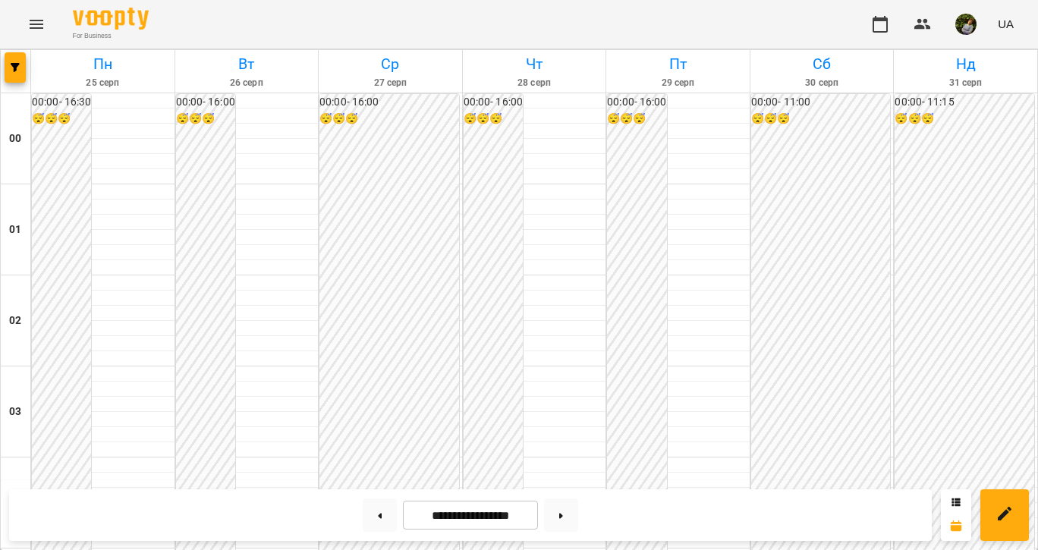
scroll to position [1421, 0]
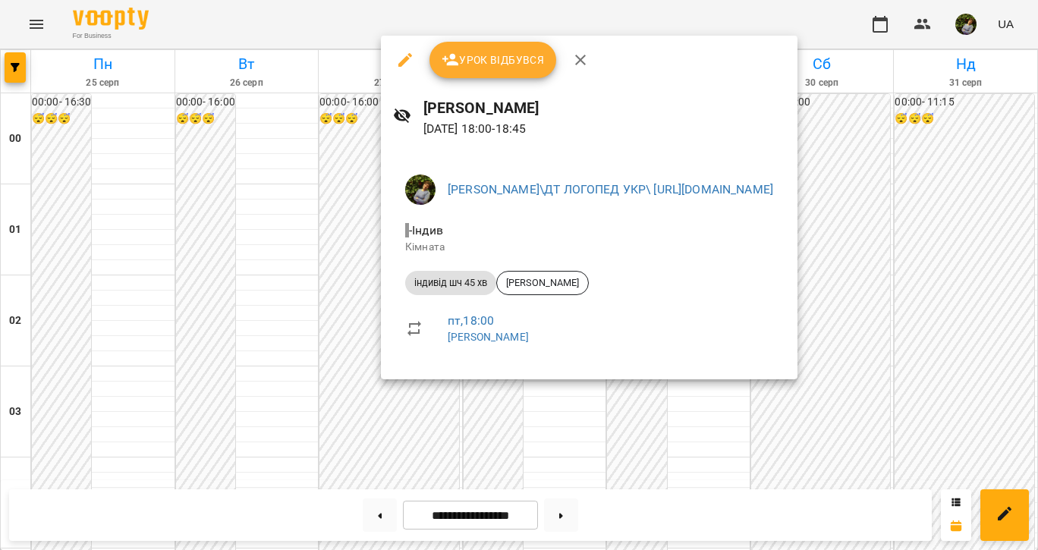
click at [540, 433] on div at bounding box center [519, 275] width 1038 height 550
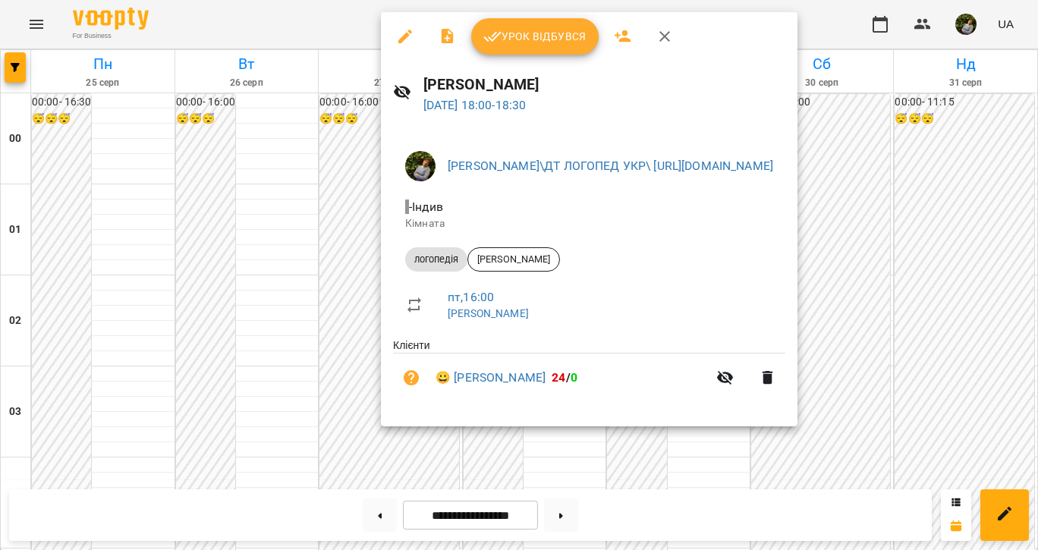
click at [562, 461] on div at bounding box center [519, 275] width 1038 height 550
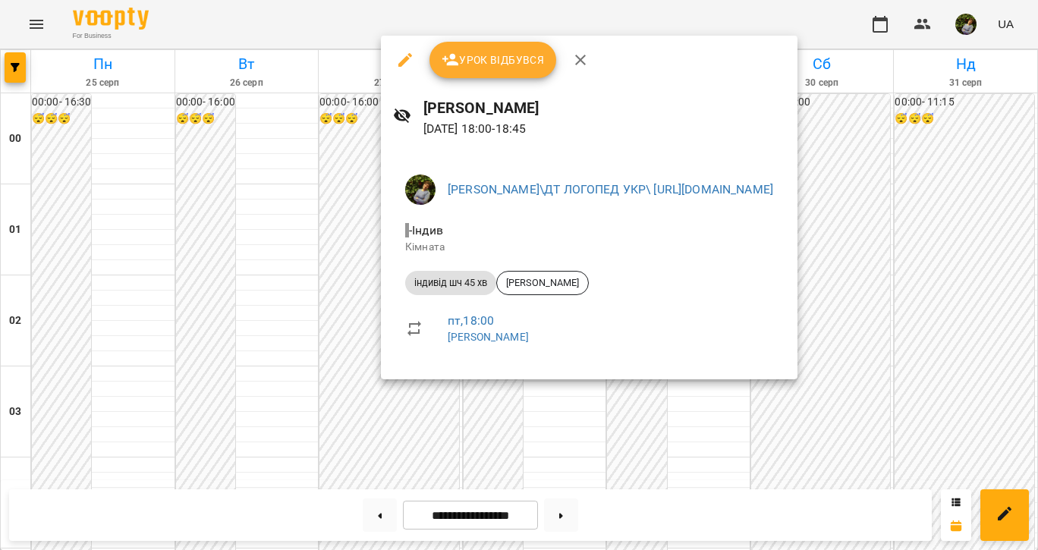
click at [567, 428] on div at bounding box center [519, 275] width 1038 height 550
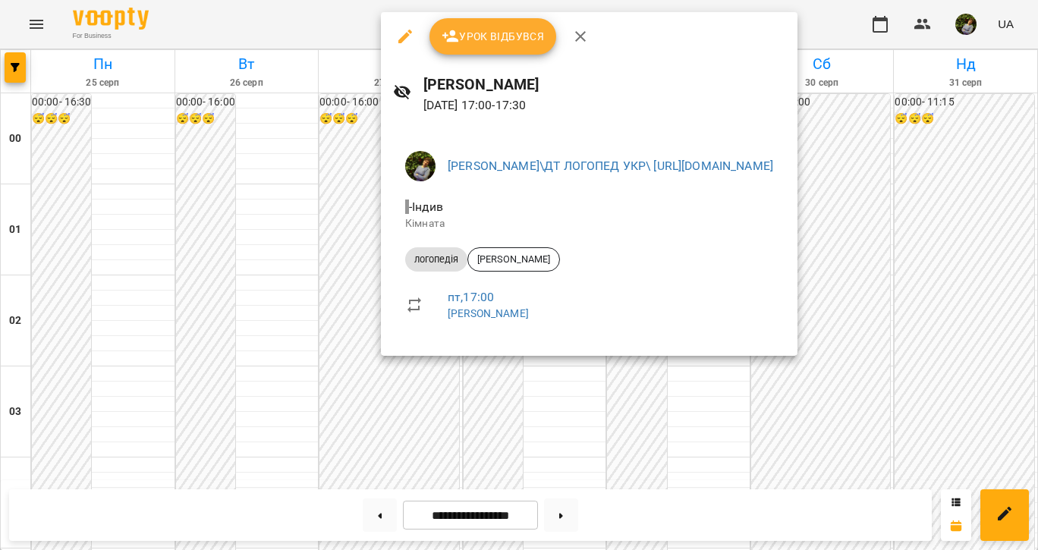
click at [562, 443] on div at bounding box center [519, 275] width 1038 height 550
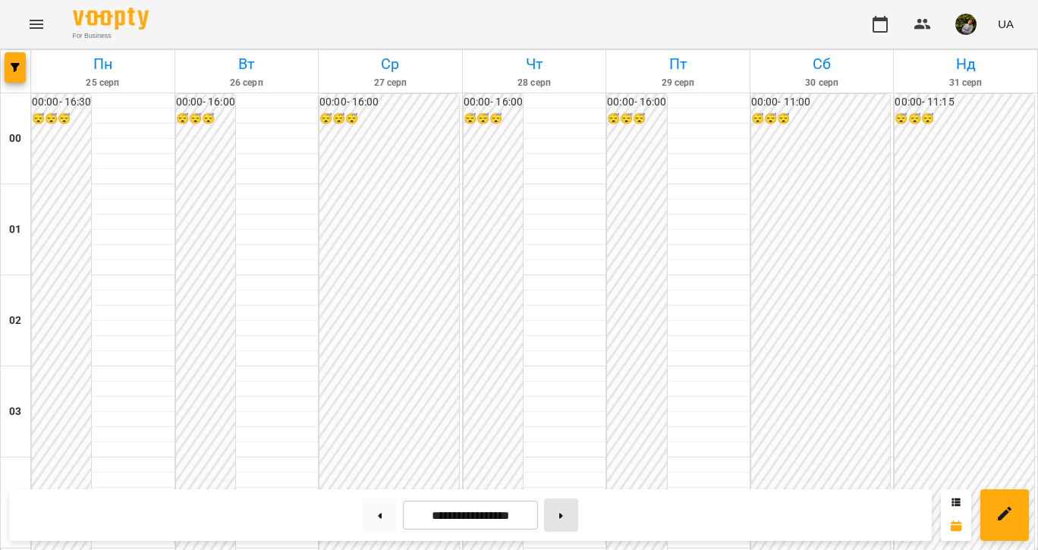
click at [564, 515] on button at bounding box center [561, 515] width 34 height 33
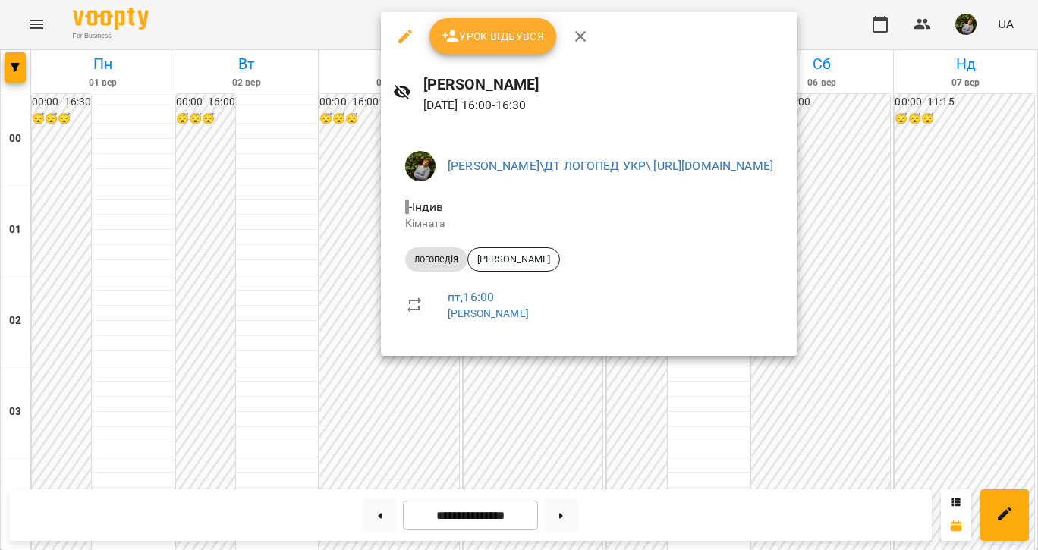
click at [570, 452] on div at bounding box center [519, 275] width 1038 height 550
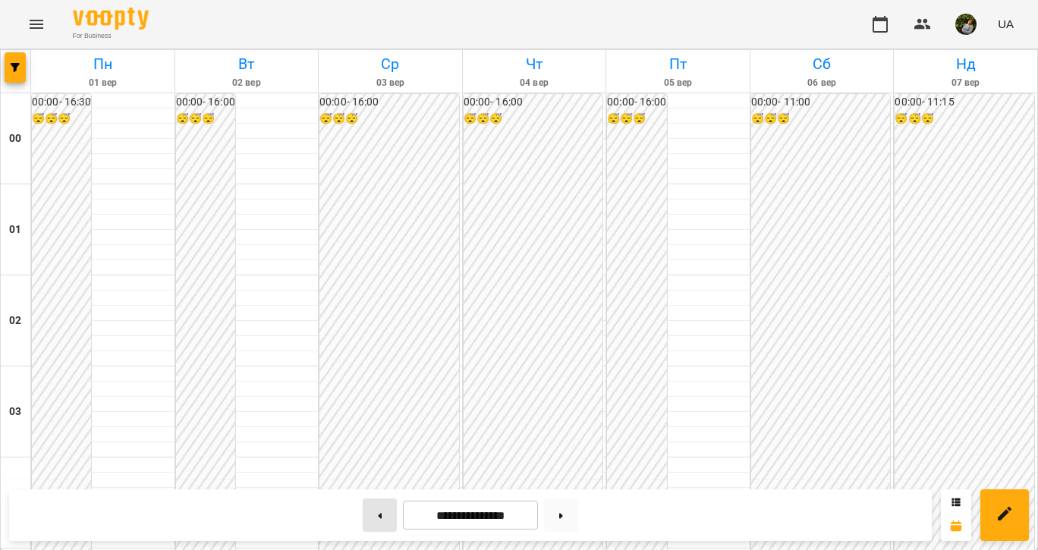
click at [363, 513] on button at bounding box center [380, 515] width 34 height 33
type input "**********"
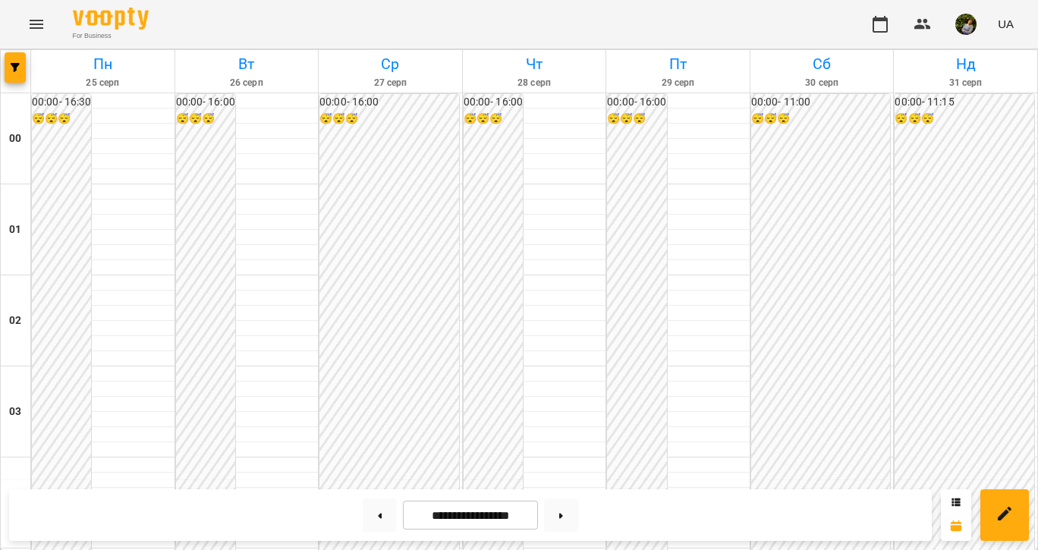
scroll to position [1405, 0]
click at [970, 20] on img "button" at bounding box center [965, 24] width 21 height 21
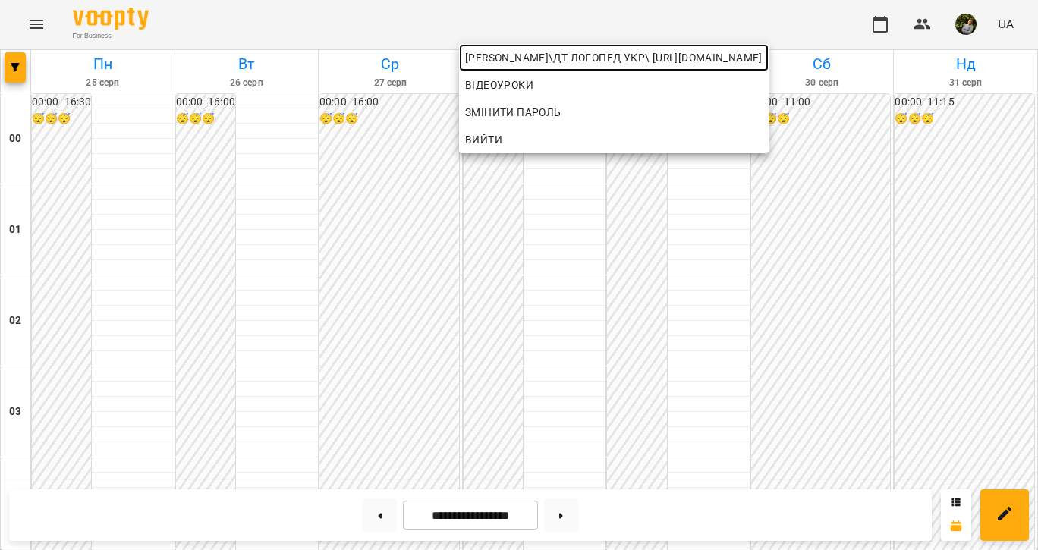
click at [579, 60] on span "[PERSON_NAME]\ДТ ЛОГОПЕД УКР\ [URL][DOMAIN_NAME]" at bounding box center [613, 58] width 297 height 18
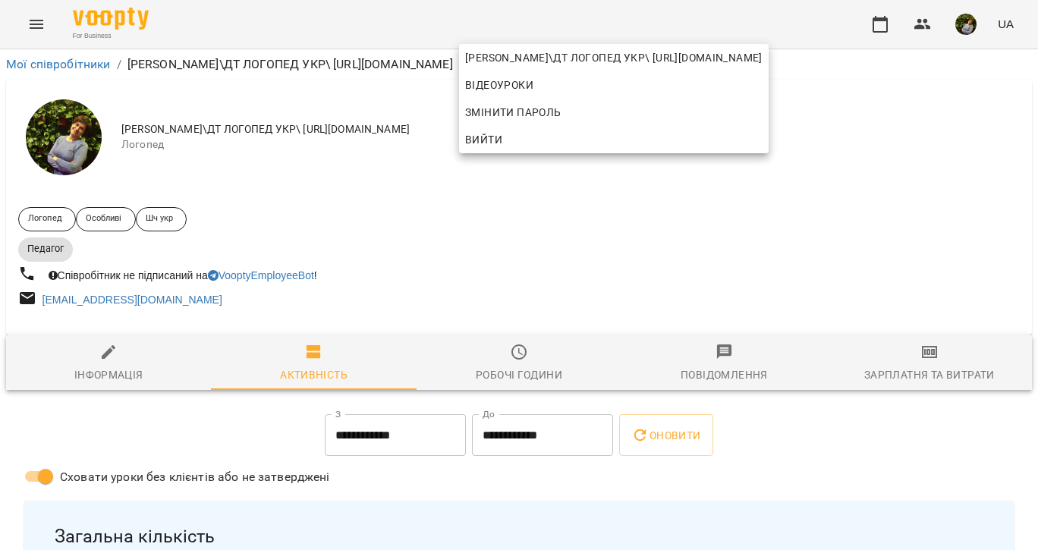
click at [534, 350] on div at bounding box center [519, 275] width 1038 height 550
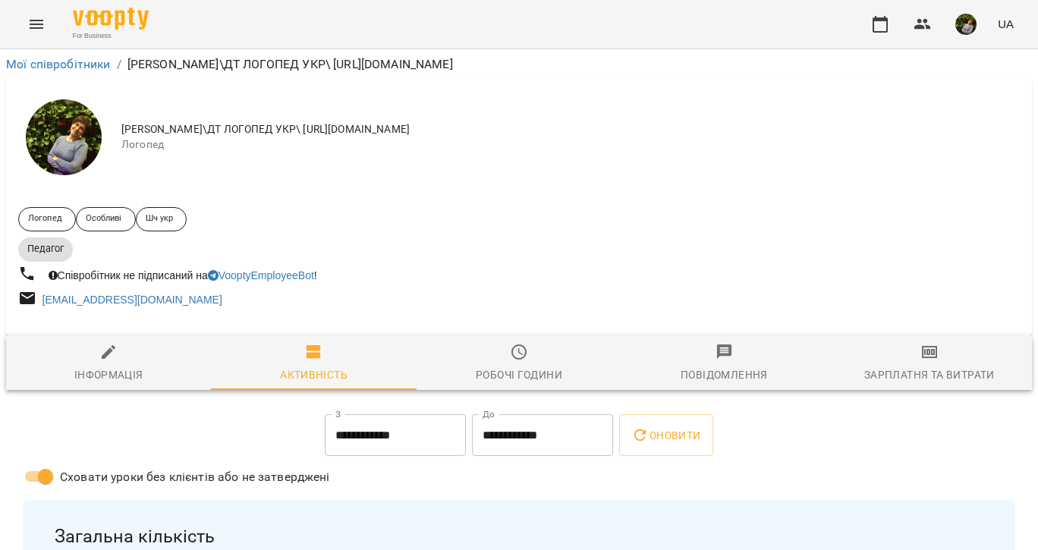
click at [524, 357] on icon "button" at bounding box center [518, 352] width 15 height 15
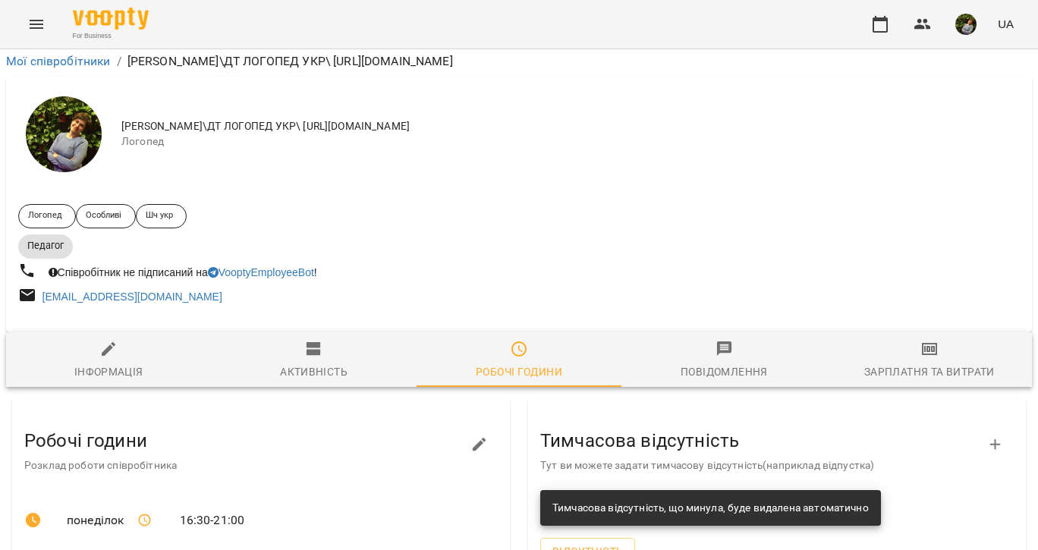
scroll to position [97, 0]
click at [480, 436] on icon "button" at bounding box center [479, 445] width 18 height 18
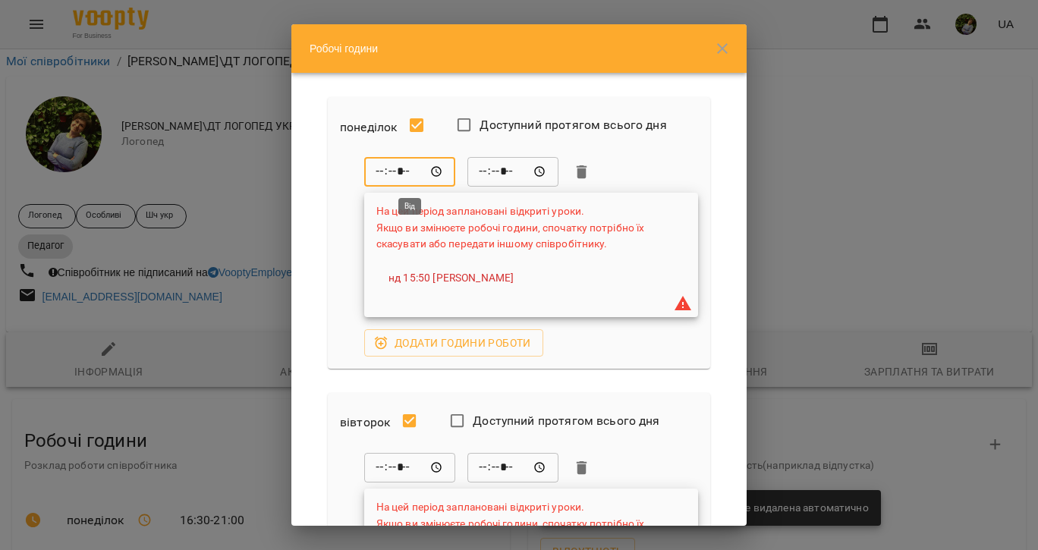
click at [404, 166] on input "*****" at bounding box center [409, 172] width 91 height 30
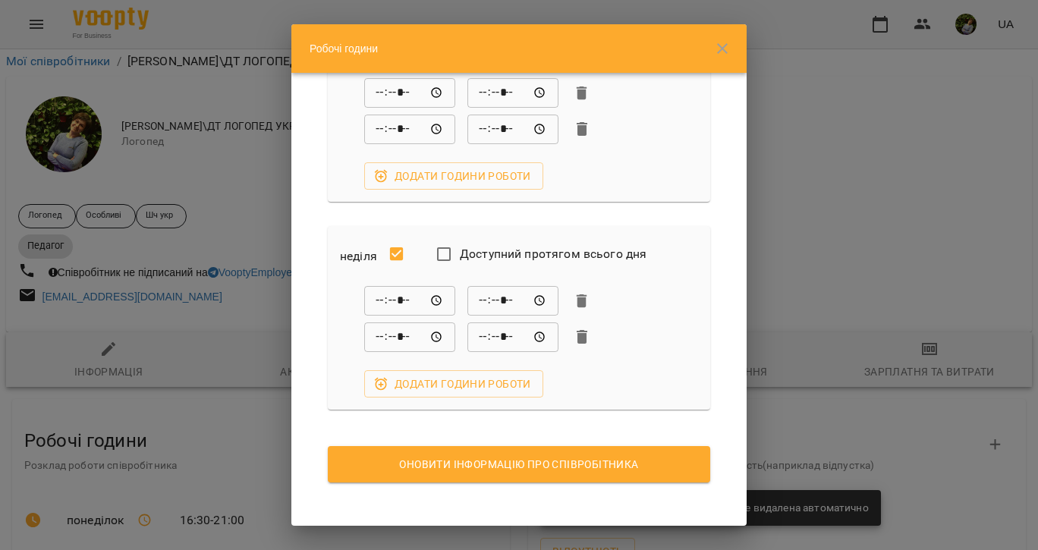
scroll to position [1387, 0]
type input "*****"
click at [527, 456] on span "Оновити інформацію про співробітника" at bounding box center [519, 465] width 358 height 18
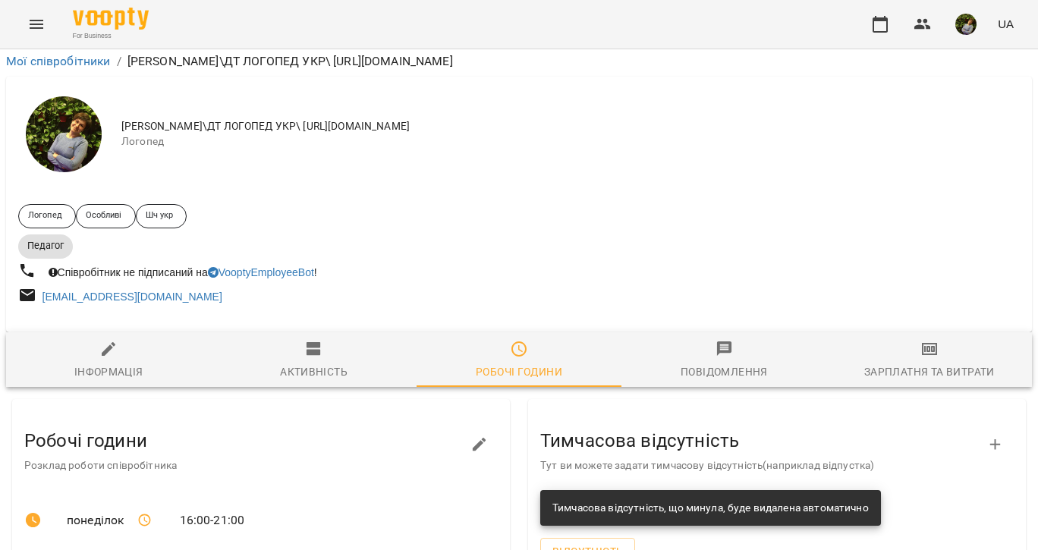
click at [42, 22] on icon "Menu" at bounding box center [36, 24] width 18 height 18
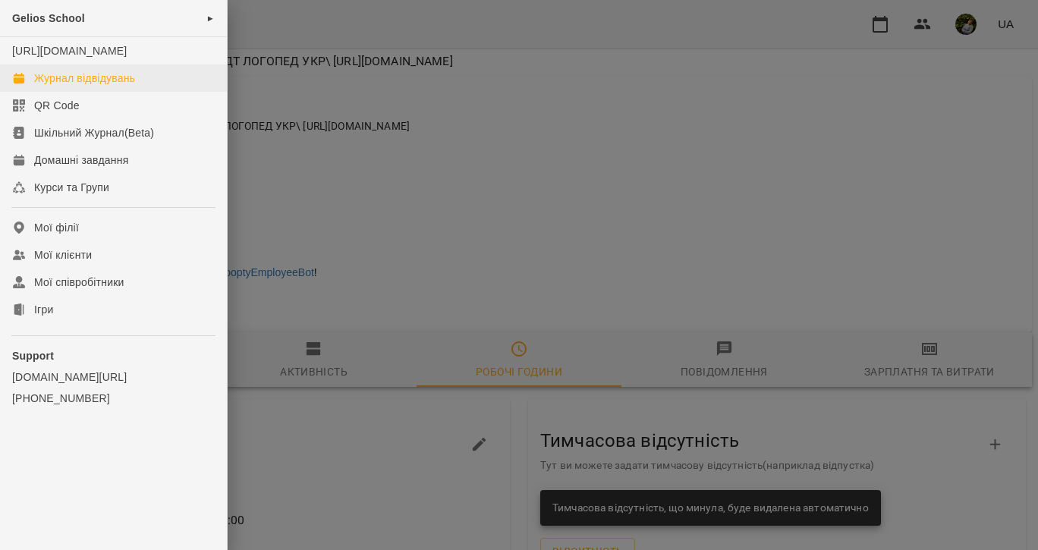
click at [59, 85] on link "Журнал відвідувань" at bounding box center [113, 78] width 227 height 27
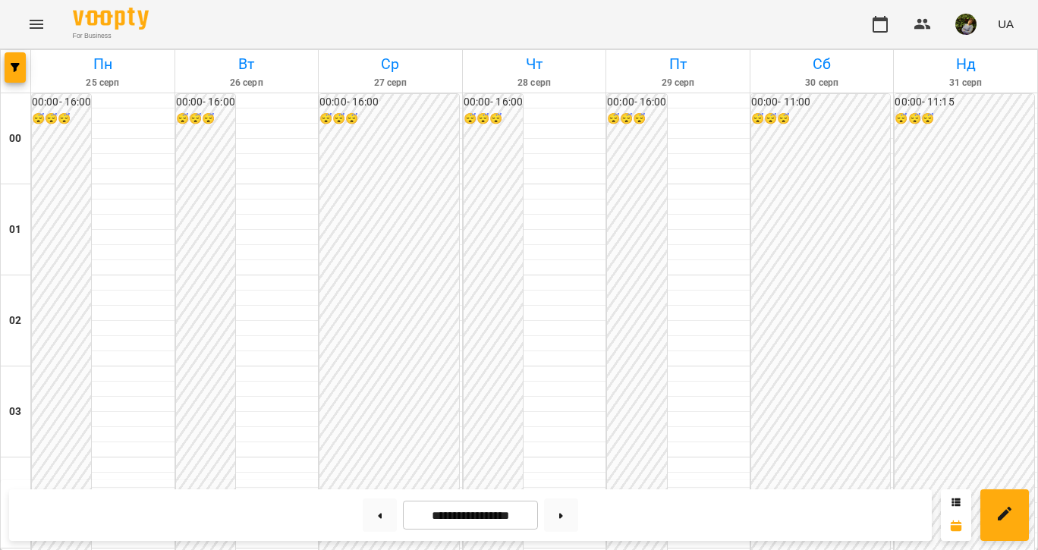
scroll to position [946, 0]
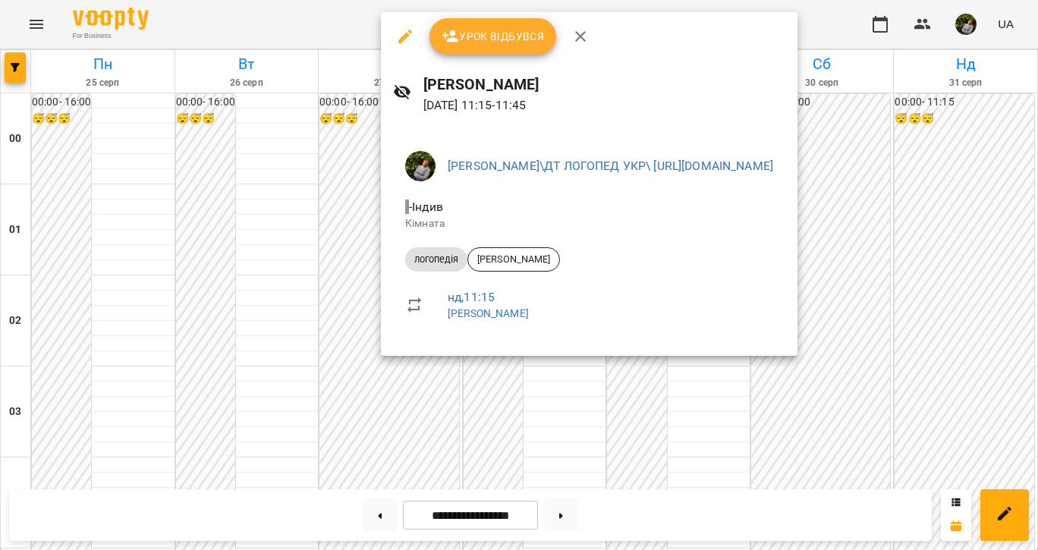
click at [708, 429] on div at bounding box center [519, 275] width 1038 height 550
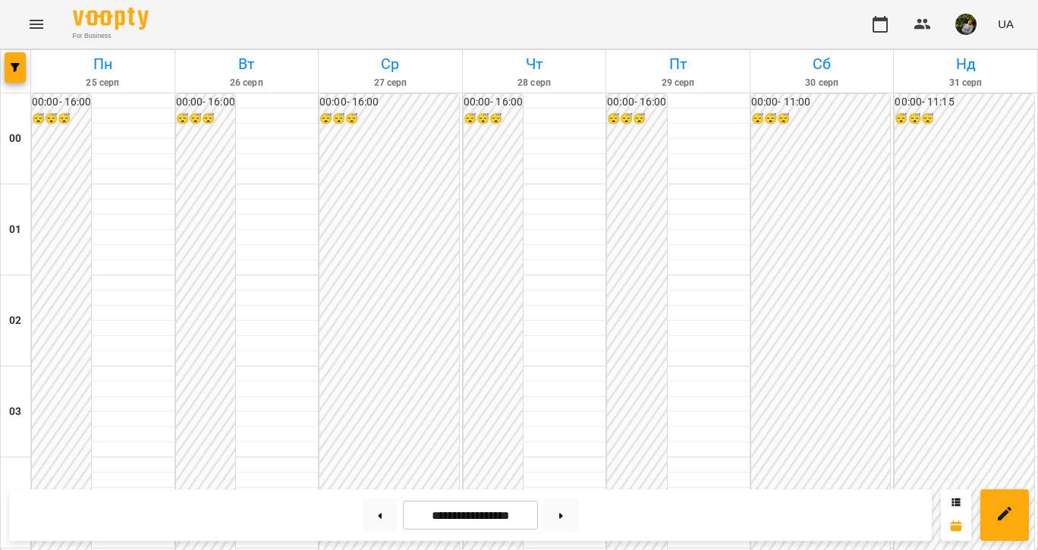
scroll to position [1405, 0]
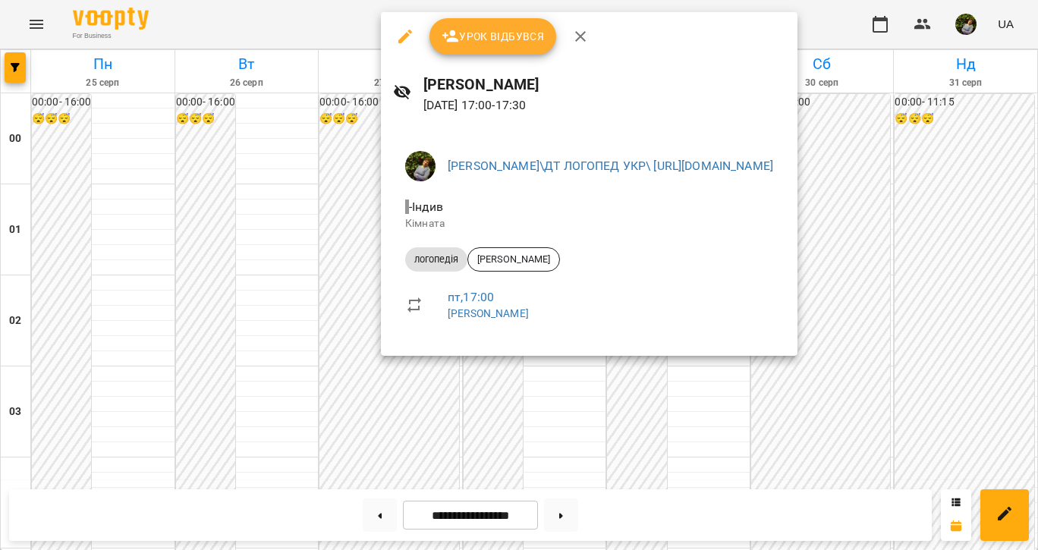
click at [569, 440] on div at bounding box center [519, 275] width 1038 height 550
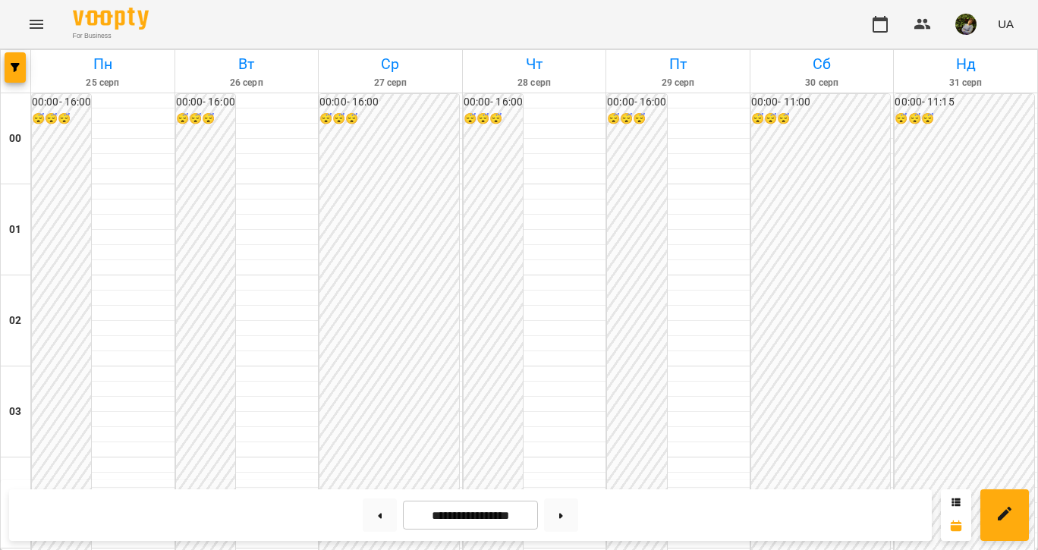
scroll to position [1479, 0]
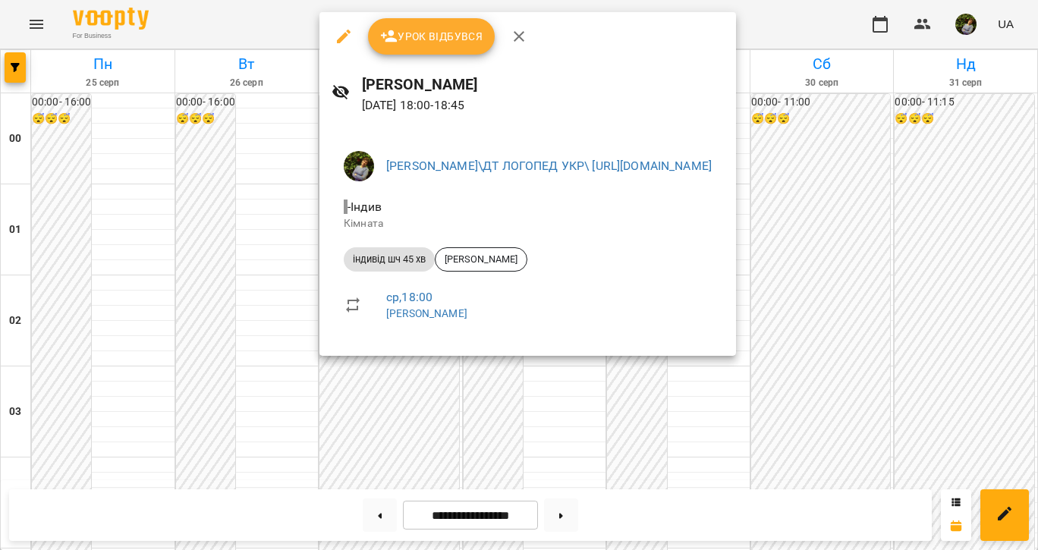
click at [539, 381] on div at bounding box center [519, 275] width 1038 height 550
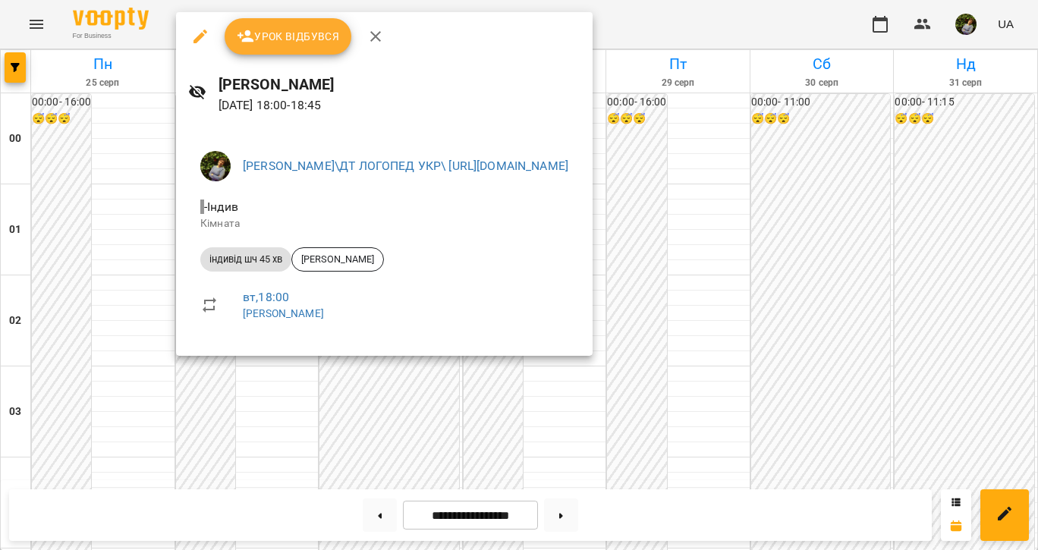
click at [543, 403] on div at bounding box center [519, 275] width 1038 height 550
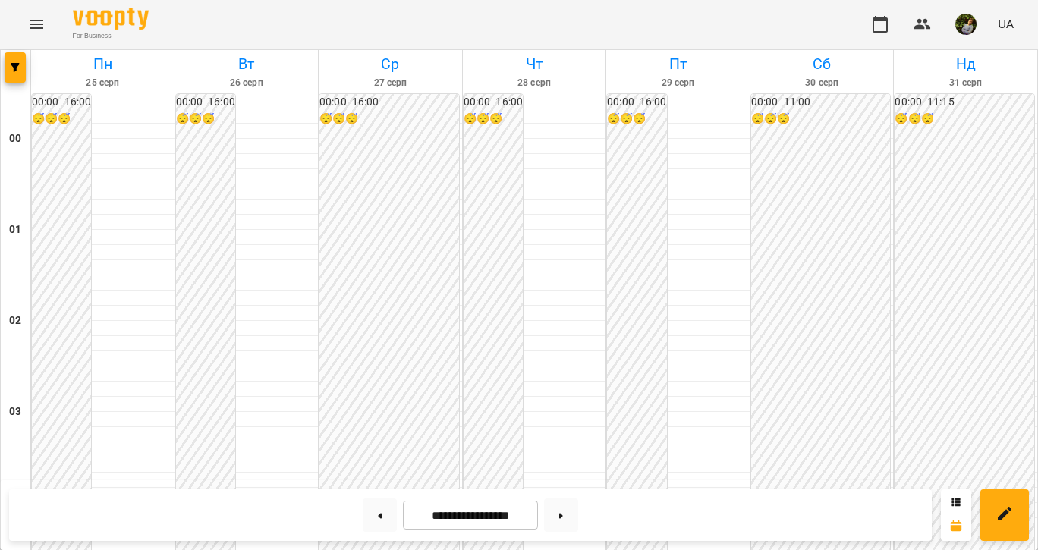
scroll to position [1594, 0]
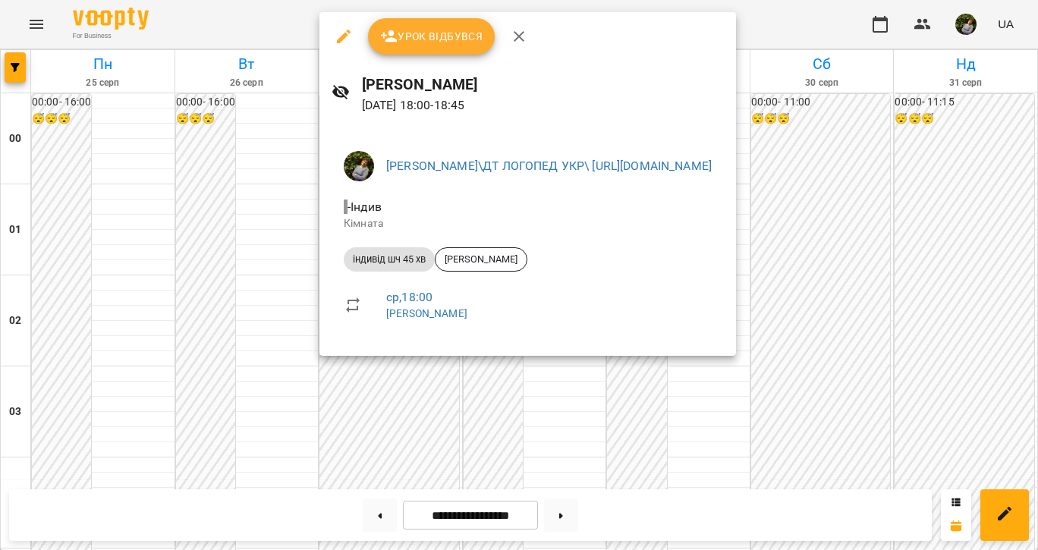
click at [341, 32] on icon "button" at bounding box center [344, 36] width 18 height 18
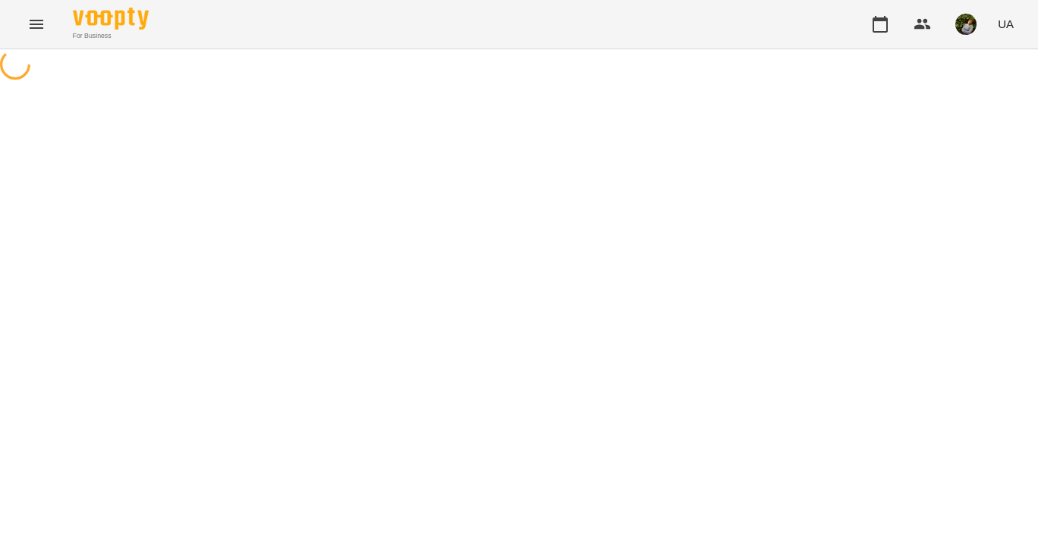
select select "**********"
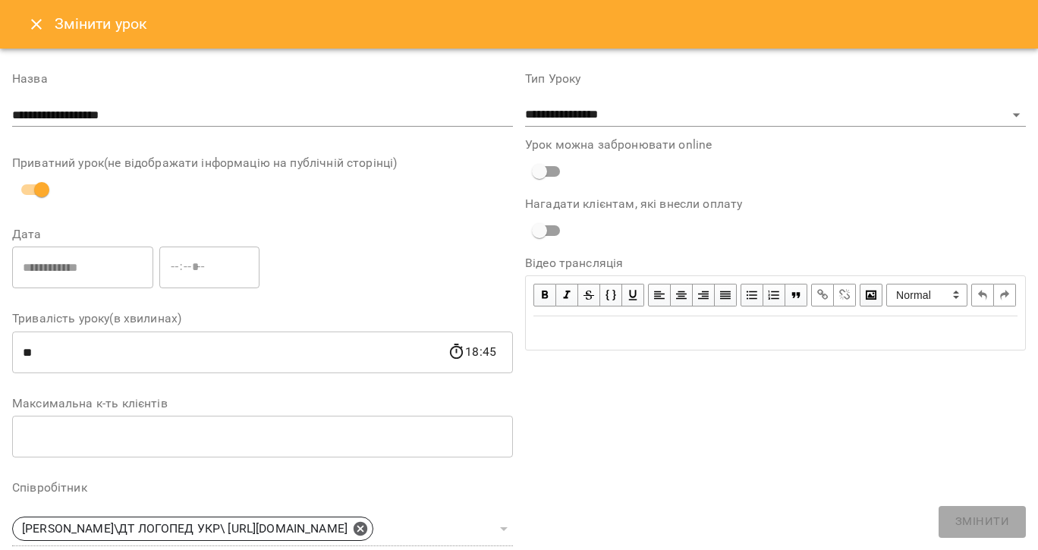
click at [41, 25] on icon "Close" at bounding box center [36, 24] width 18 height 18
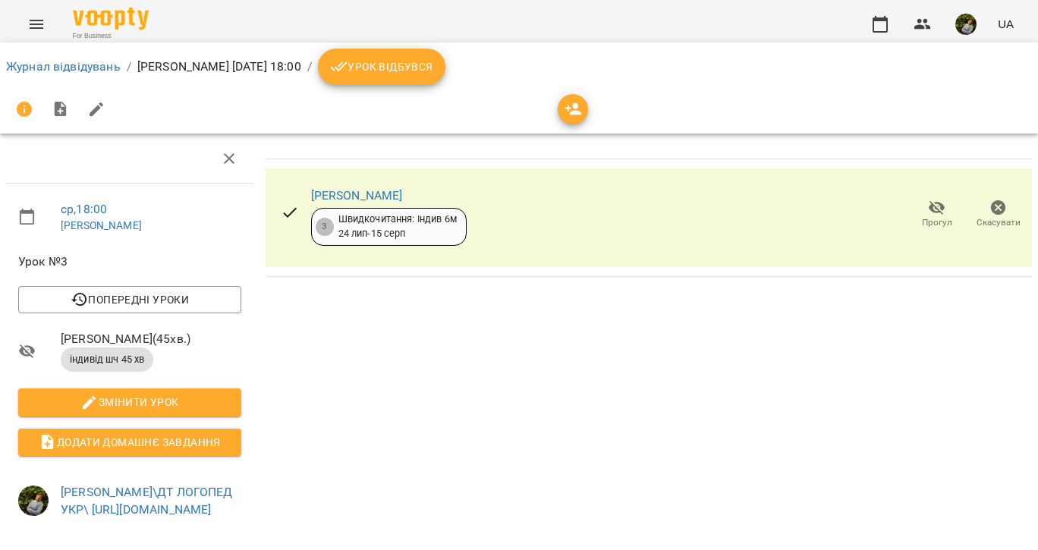
drag, startPoint x: 426, startPoint y: 196, endPoint x: 309, endPoint y: 196, distance: 117.6
click at [309, 196] on div "Вікторія Doskaliuk 3 Швидкочитання: Індив 6м 24 лип - 15 серп" at bounding box center [374, 215] width 210 height 87
copy link "Вікторія Doskaliuk"
click at [36, 27] on icon "Menu" at bounding box center [36, 24] width 18 height 18
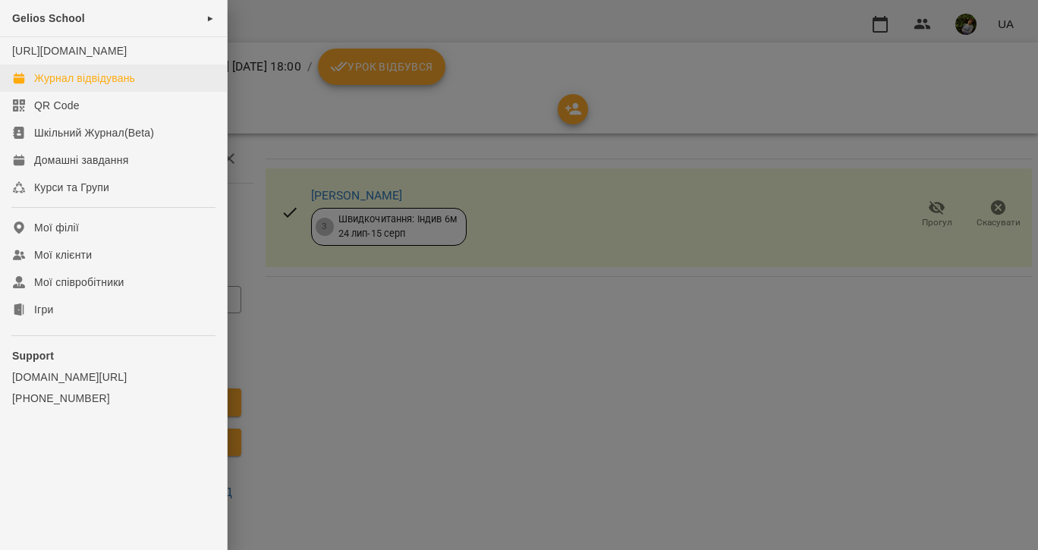
click at [61, 86] on div "Журнал відвідувань" at bounding box center [84, 78] width 101 height 15
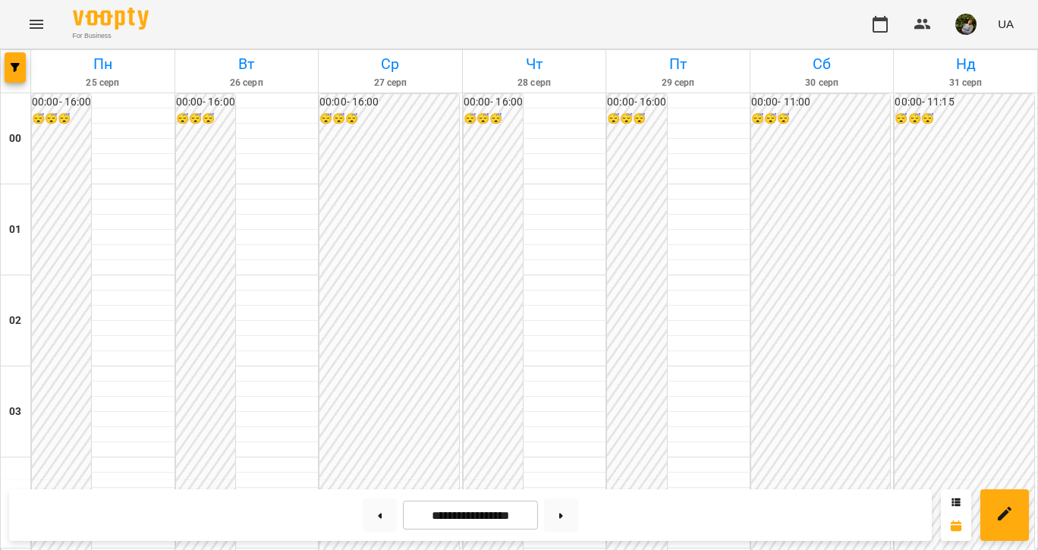
scroll to position [886, 0]
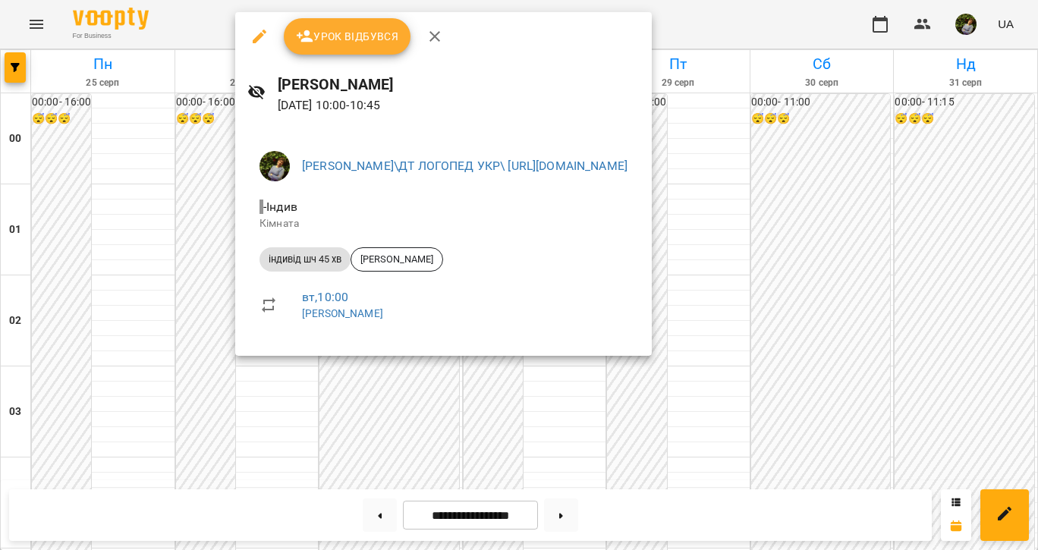
click at [297, 423] on div at bounding box center [519, 275] width 1038 height 550
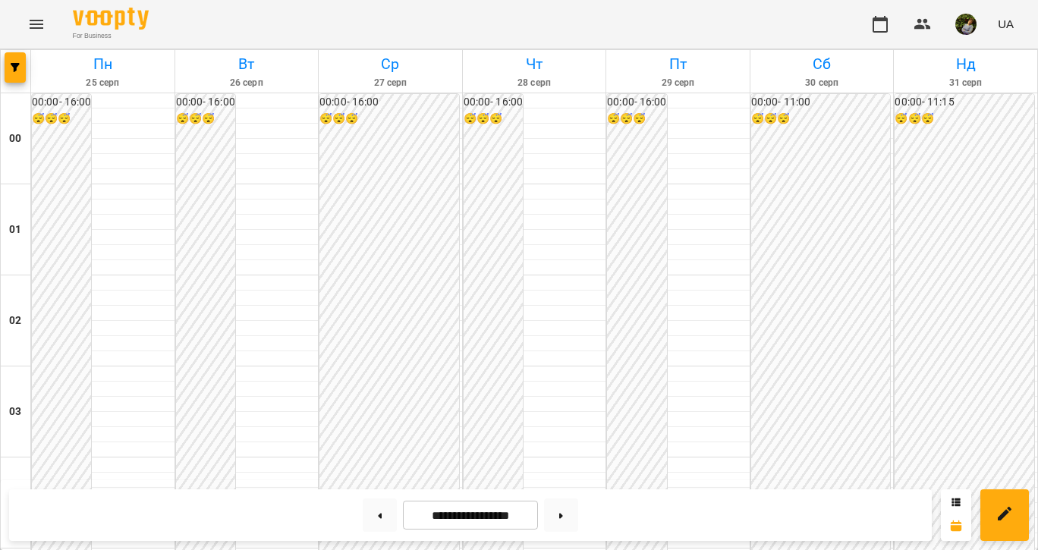
scroll to position [1392, 0]
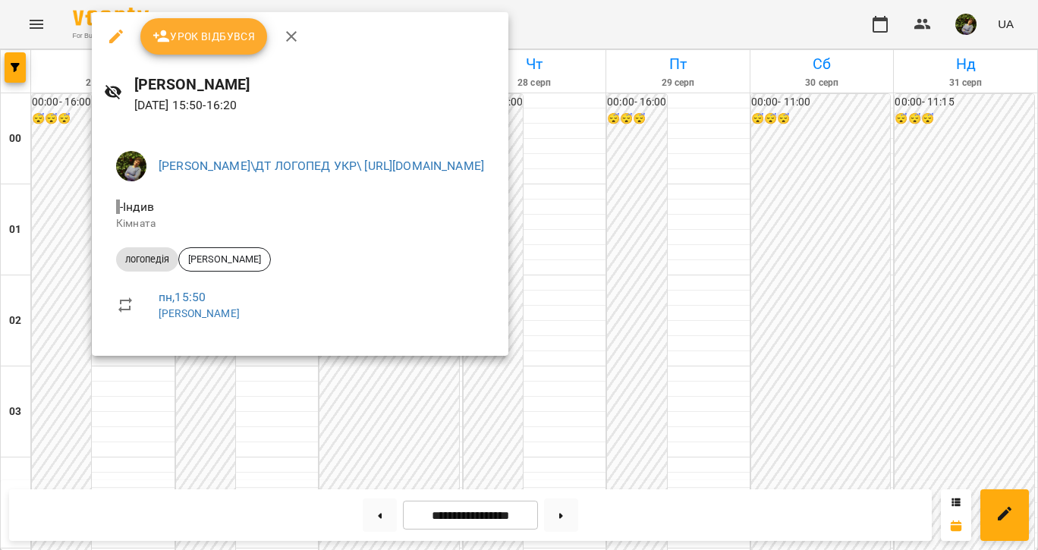
click at [127, 402] on div at bounding box center [519, 275] width 1038 height 550
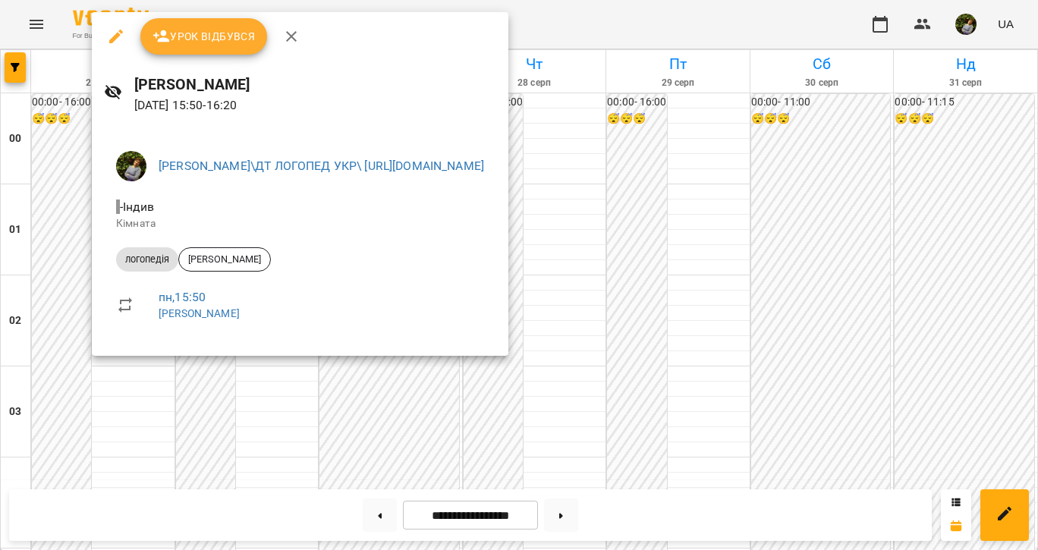
click at [77, 410] on div at bounding box center [519, 275] width 1038 height 550
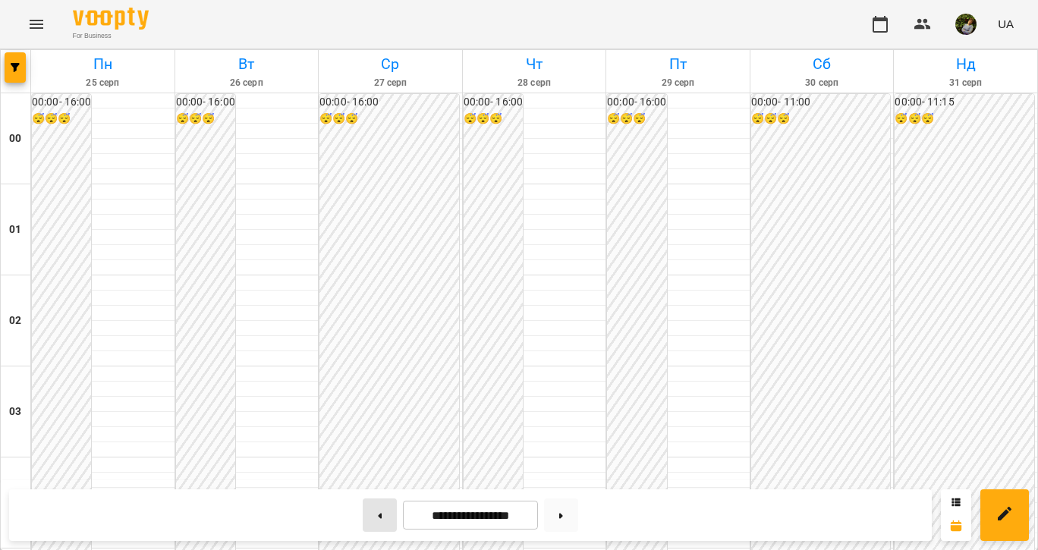
click at [378, 514] on icon at bounding box center [380, 516] width 4 height 6
type input "**********"
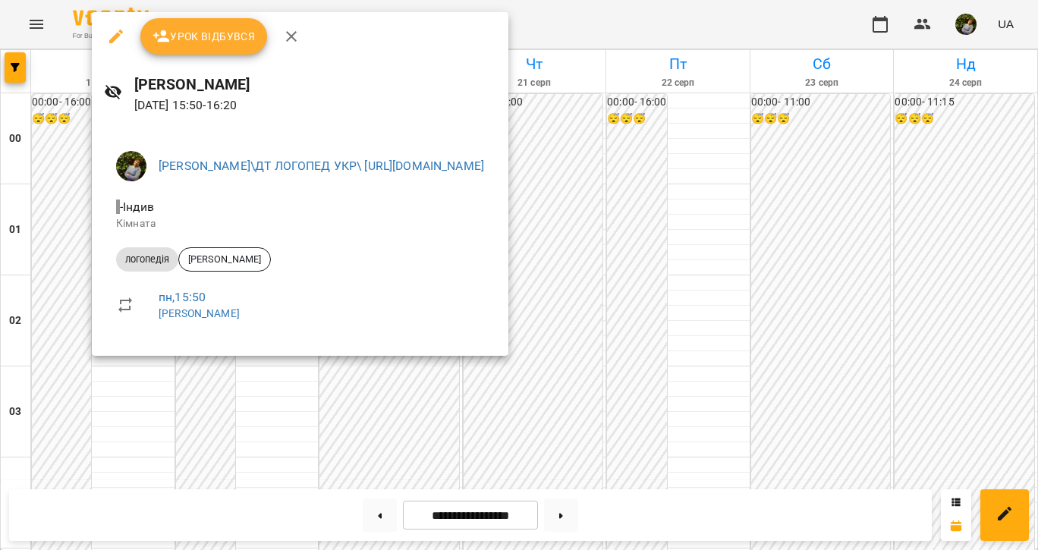
click at [113, 416] on div at bounding box center [519, 275] width 1038 height 550
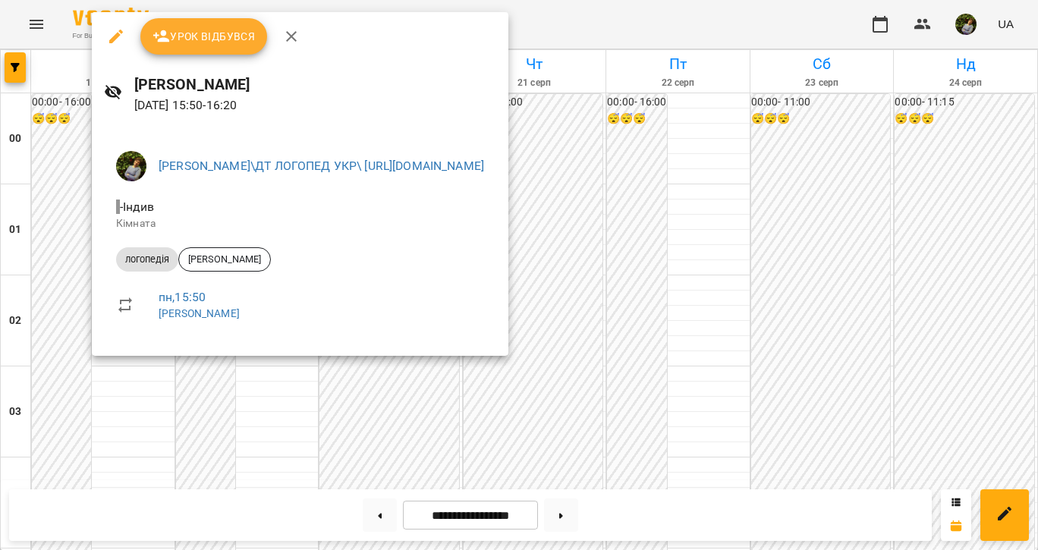
click at [112, 33] on icon "button" at bounding box center [116, 36] width 18 height 18
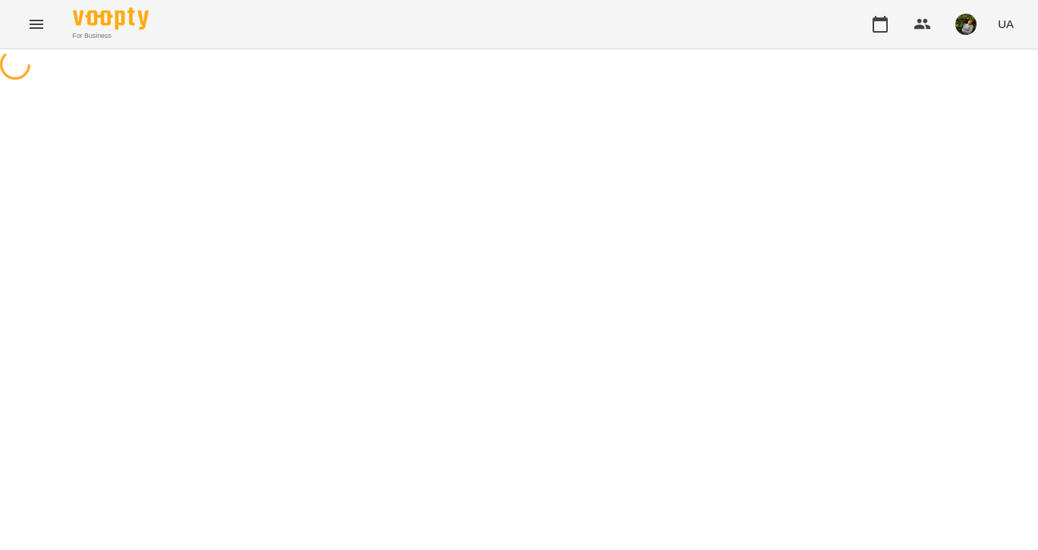
select select "*********"
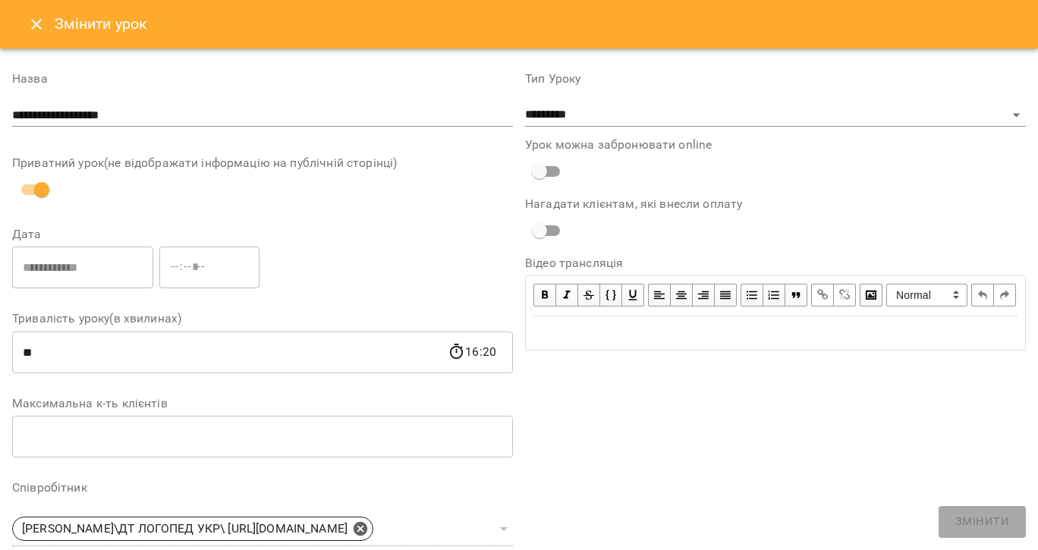
click at [30, 29] on icon "Close" at bounding box center [36, 24] width 18 height 18
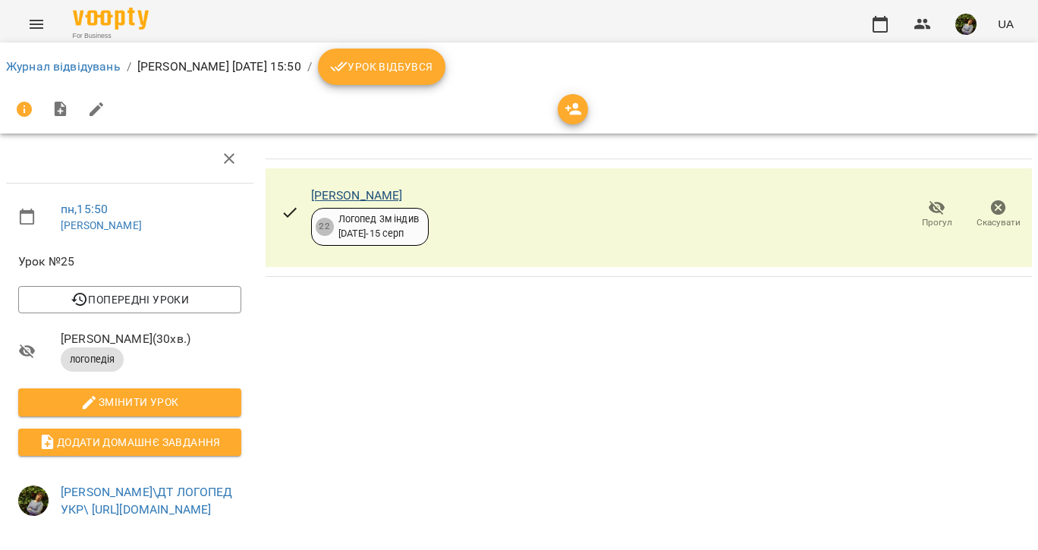
click at [339, 196] on link "Лєо Карімі" at bounding box center [357, 195] width 92 height 14
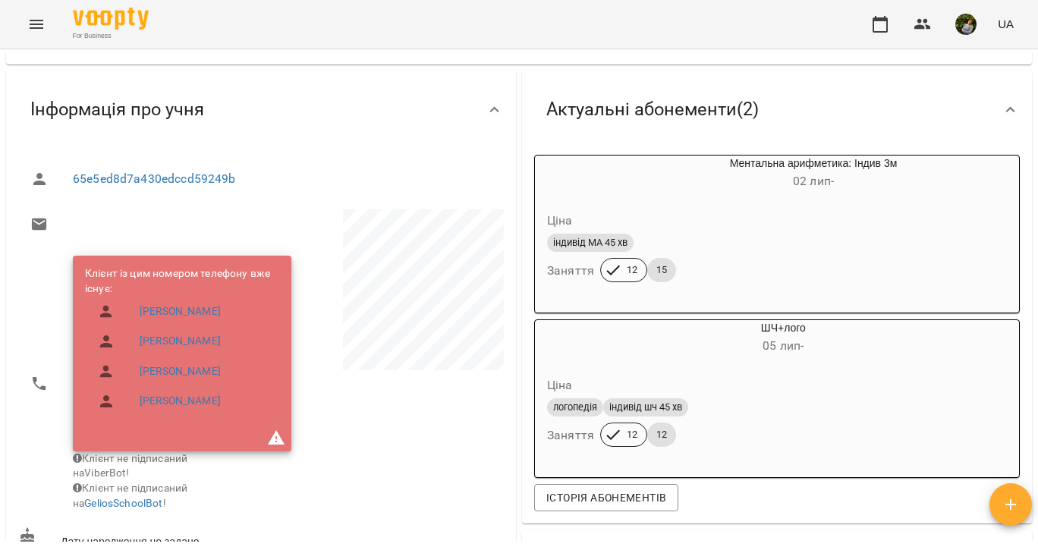
scroll to position [84, 0]
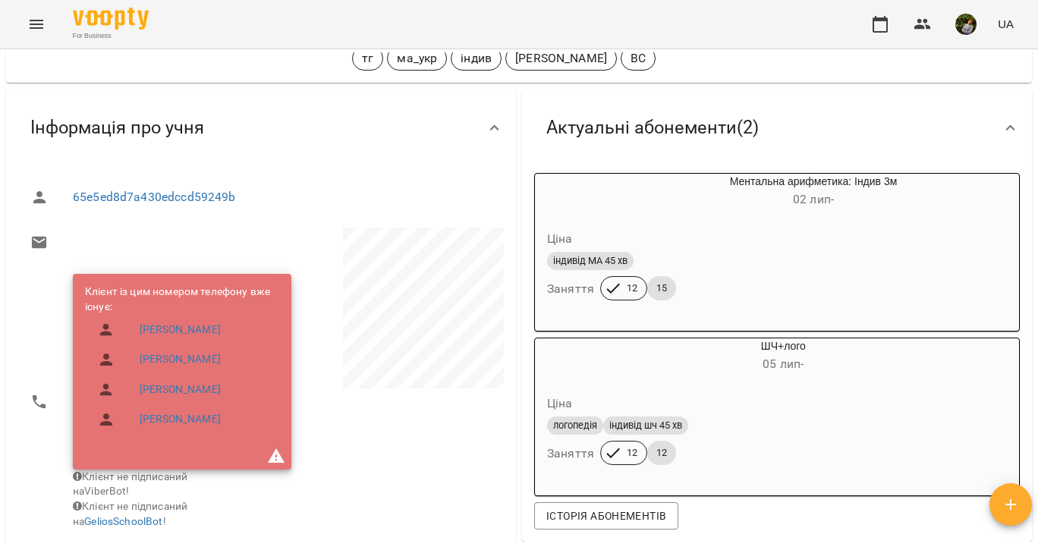
click at [845, 182] on div "Ментальна арифметика: Індив 3м [DATE] -" at bounding box center [813, 192] width 411 height 36
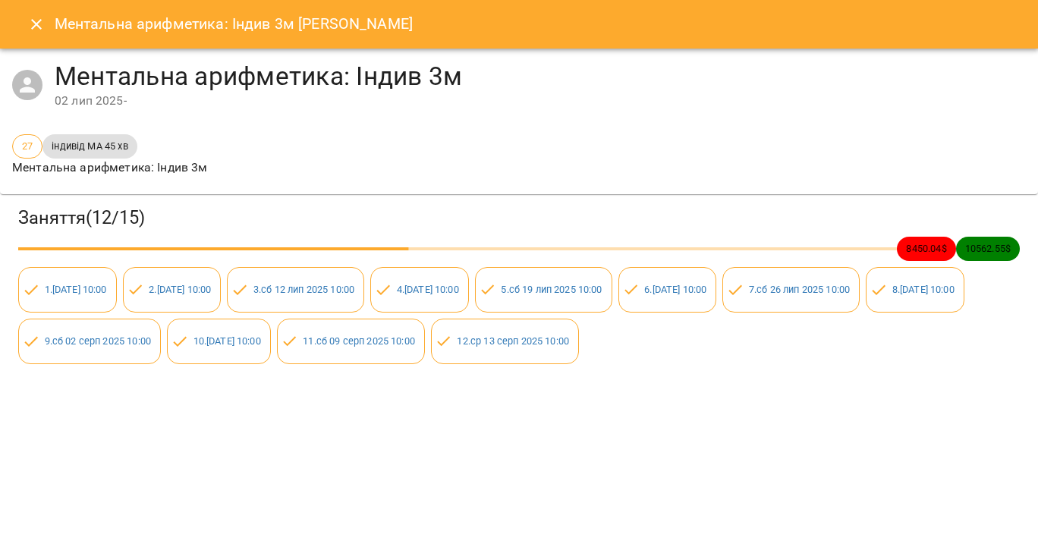
click at [37, 20] on icon "Close" at bounding box center [36, 24] width 18 height 18
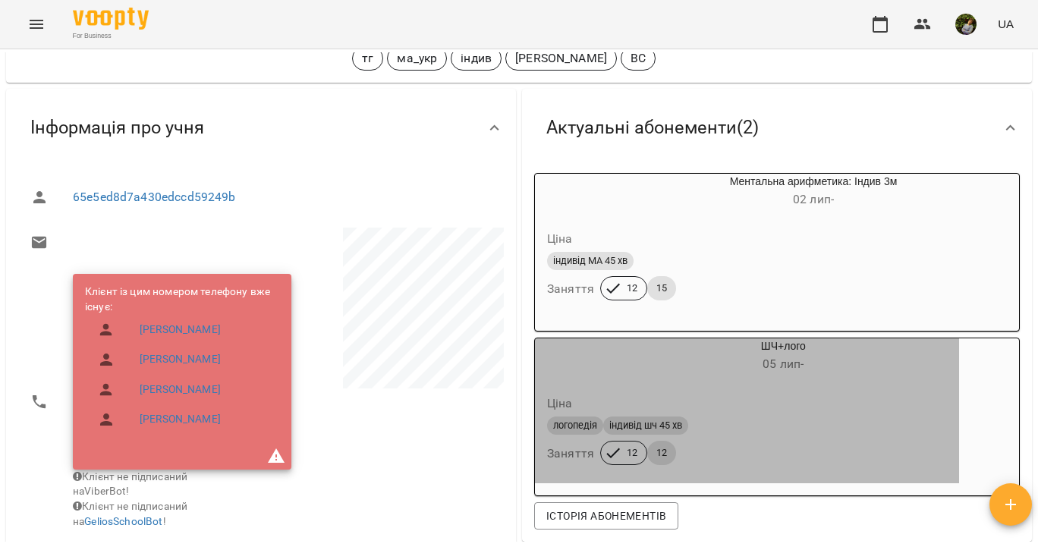
click at [697, 371] on h6 "[DATE] -" at bounding box center [783, 364] width 351 height 21
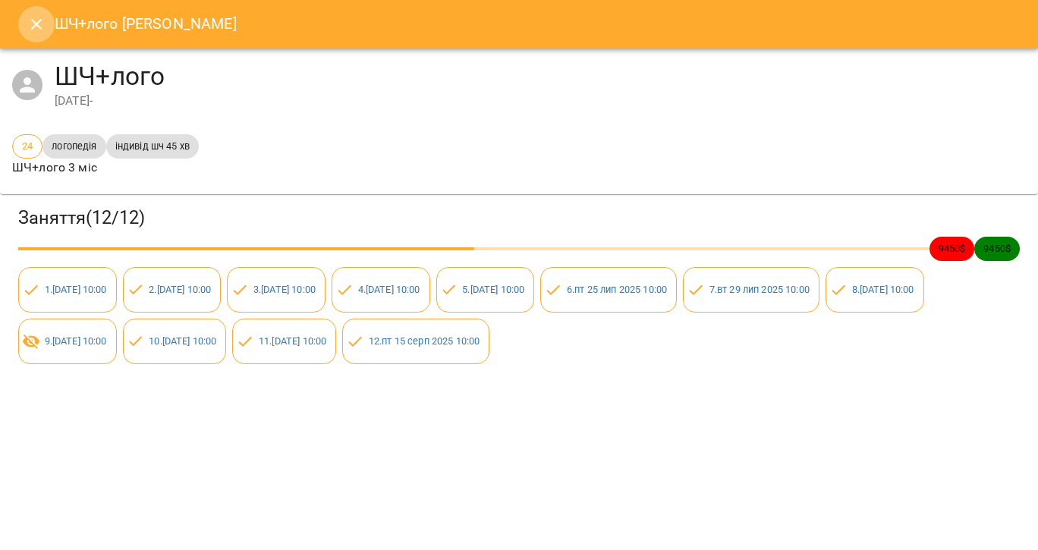
click at [36, 26] on icon "Close" at bounding box center [36, 24] width 11 height 11
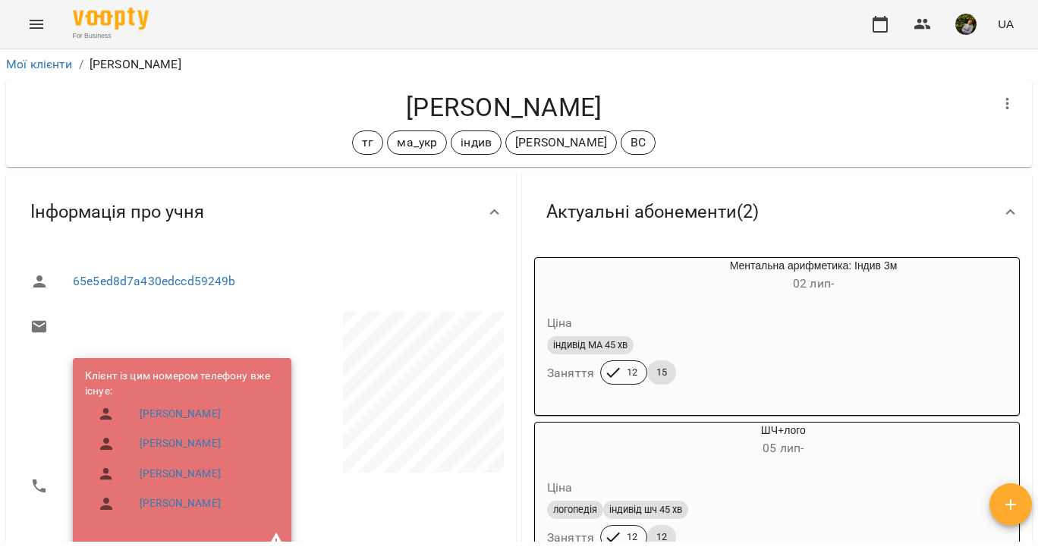
scroll to position [0, 0]
